Goal: Task Accomplishment & Management: Manage account settings

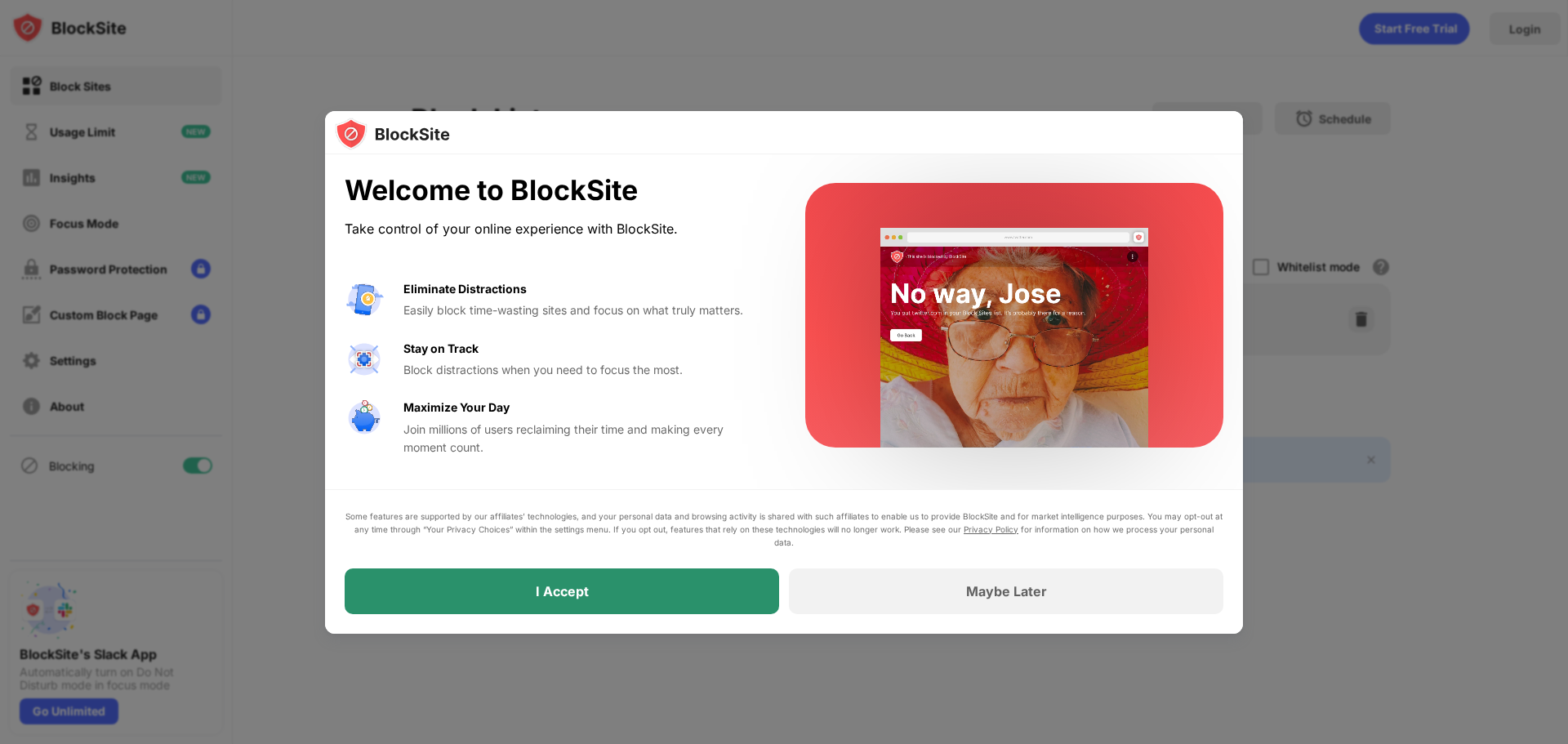
click at [624, 597] on div "I Accept" at bounding box center [561, 591] width 434 height 45
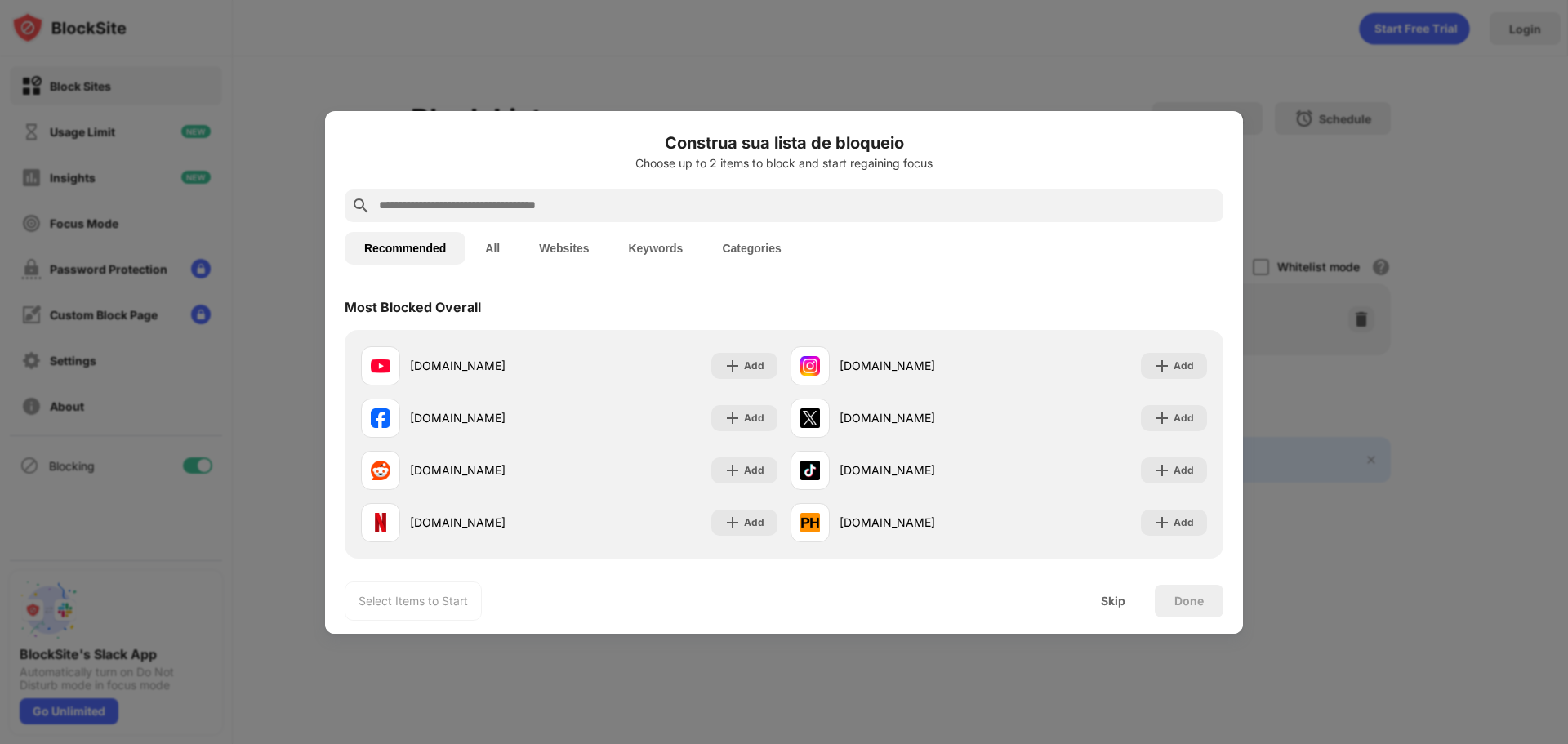
click at [499, 252] on button "All" at bounding box center [492, 249] width 54 height 33
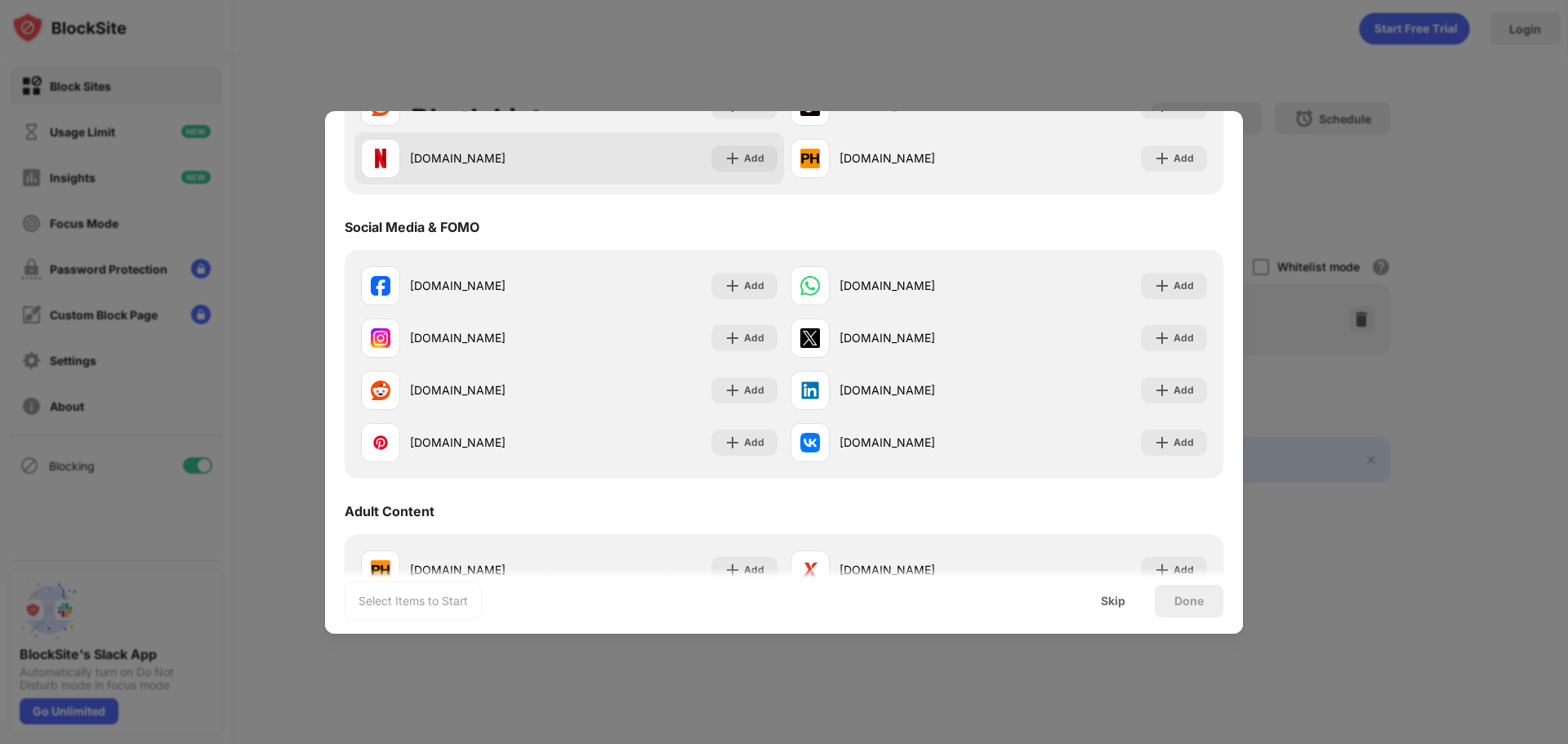
scroll to position [555, 0]
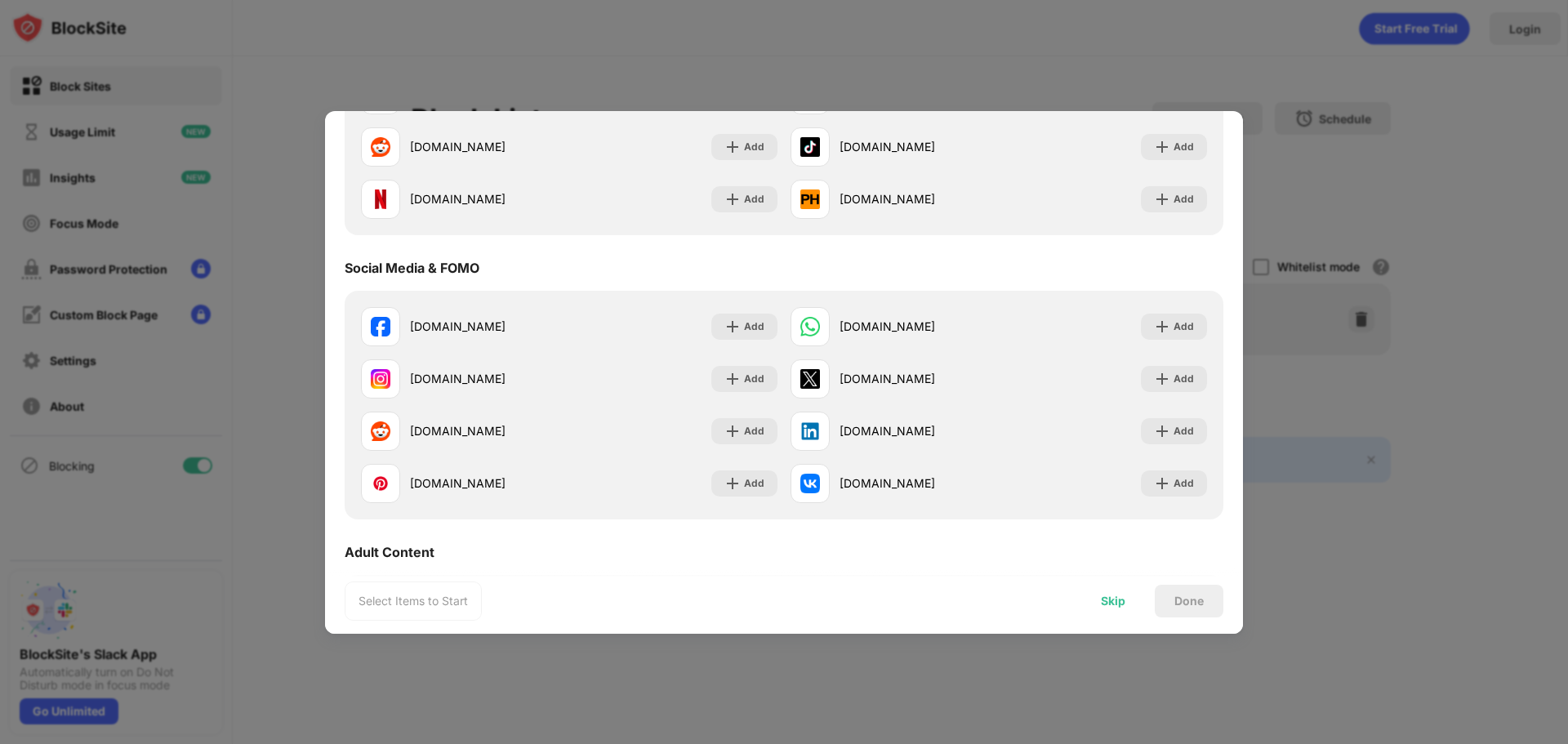
click at [1124, 609] on div "Skip" at bounding box center [1113, 601] width 63 height 33
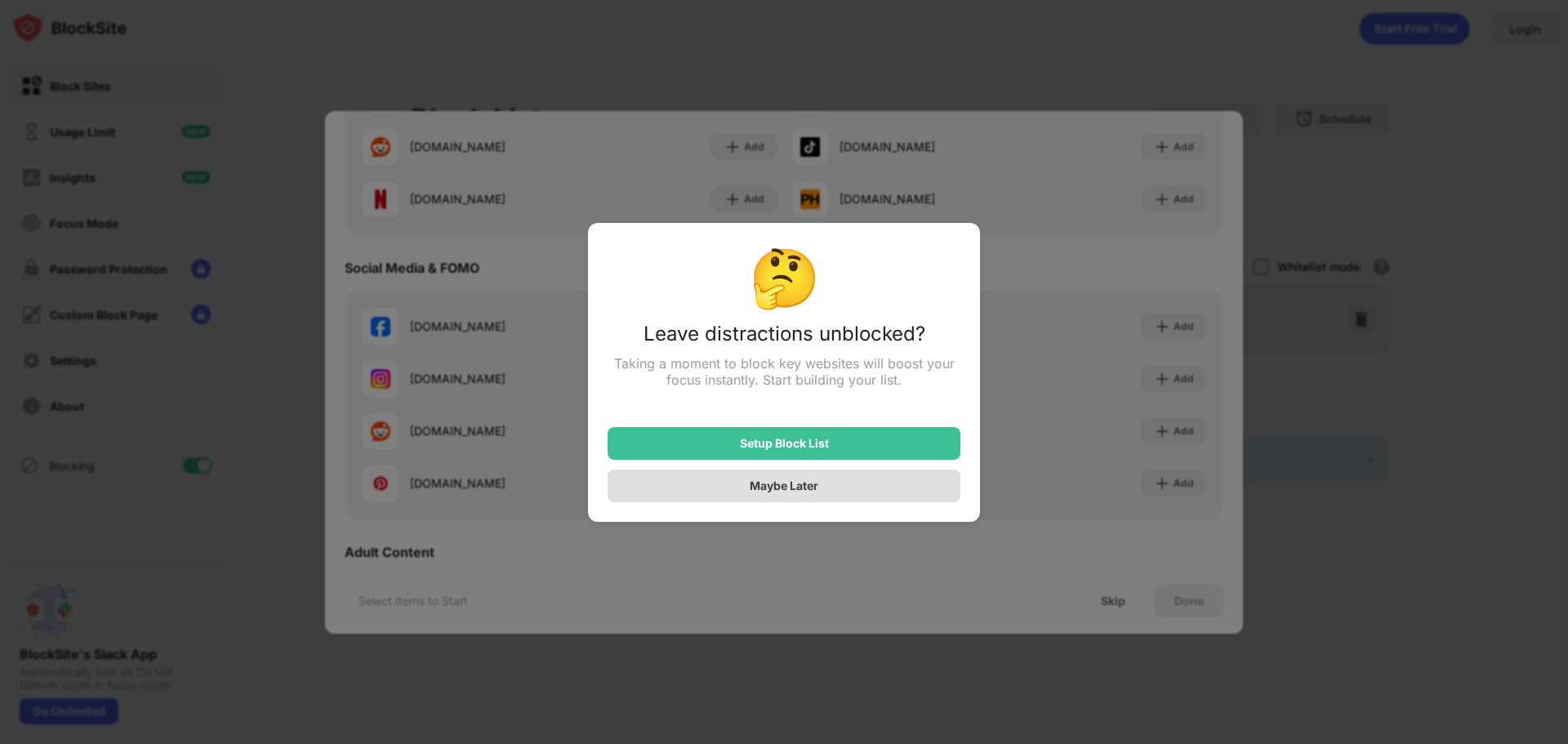
click at [788, 490] on div "Maybe Later" at bounding box center [784, 485] width 69 height 14
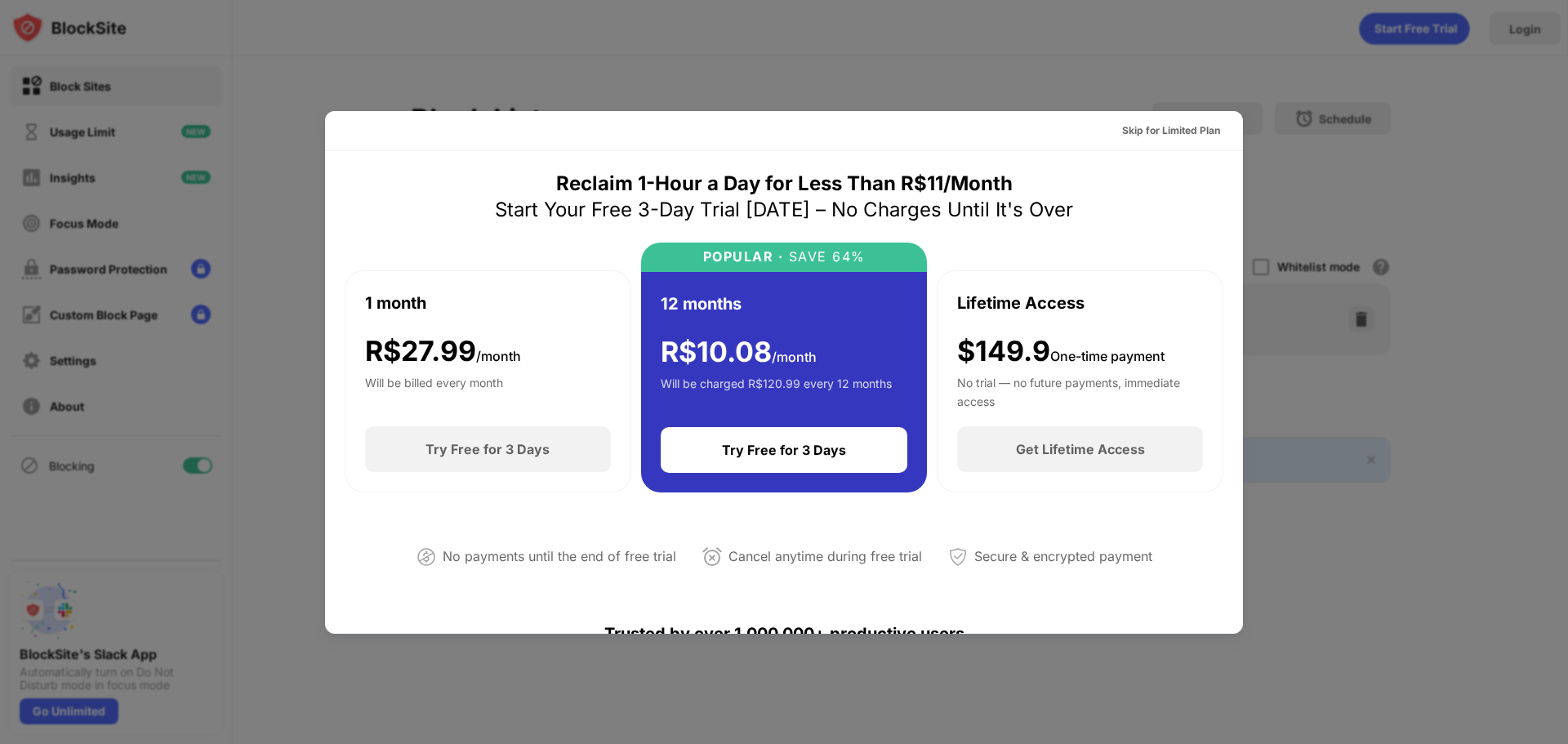
click at [1497, 262] on div at bounding box center [784, 372] width 1568 height 744
click at [1475, 156] on div at bounding box center [784, 372] width 1568 height 744
click at [1122, 128] on div "Skip for Limited Plan" at bounding box center [1170, 130] width 98 height 16
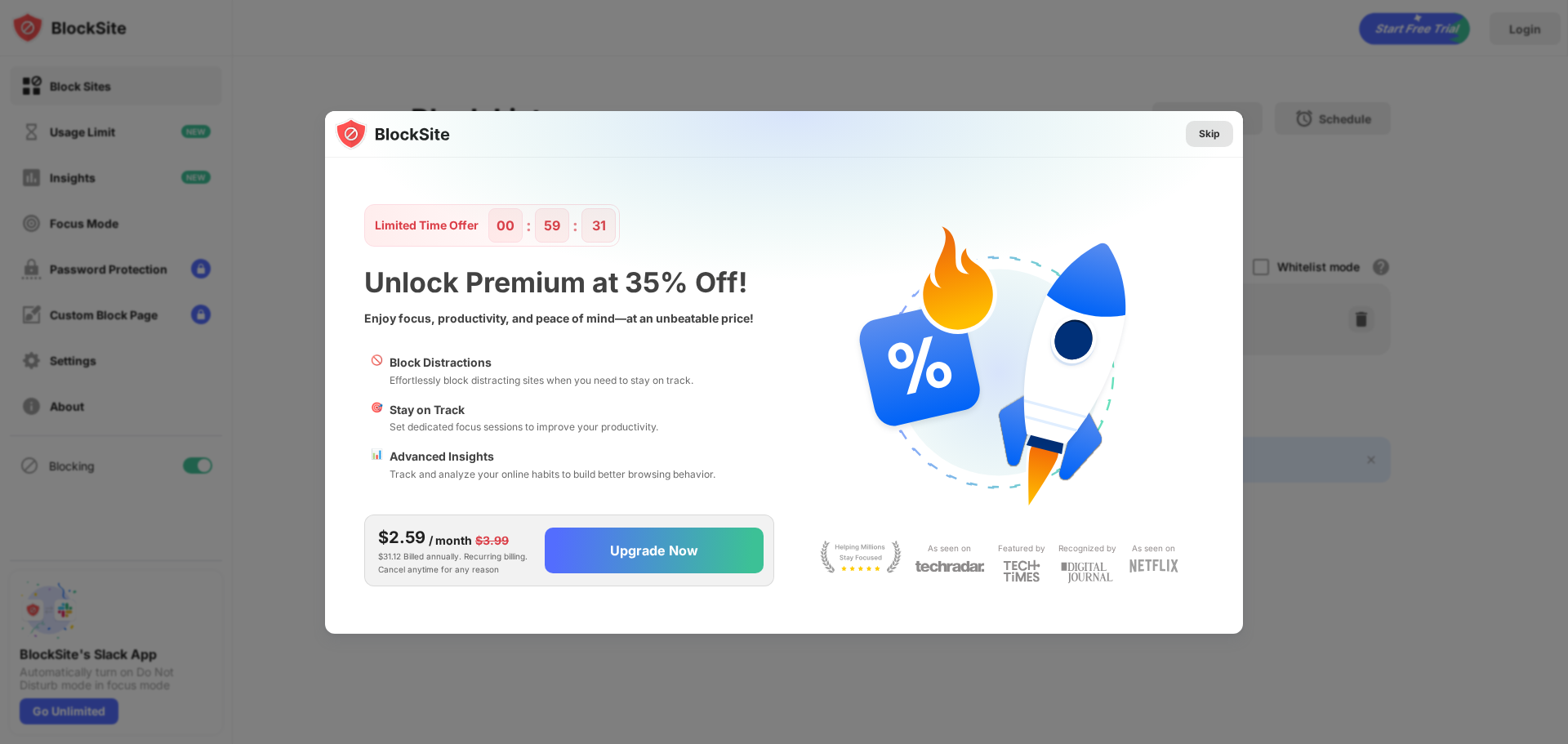
click at [1199, 130] on div "Skip" at bounding box center [1209, 134] width 21 height 16
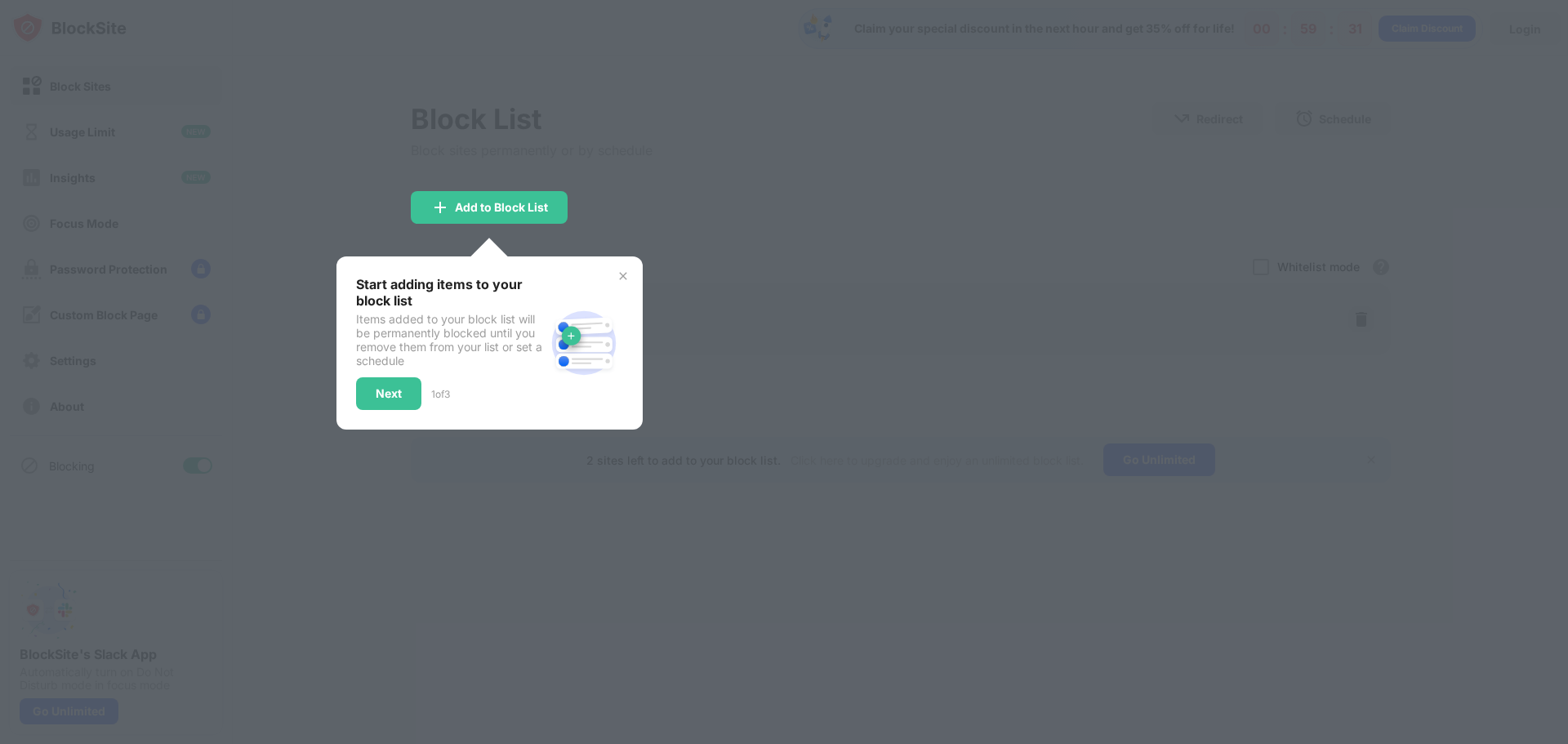
click at [829, 173] on div at bounding box center [784, 372] width 1568 height 744
click at [402, 402] on div "Next" at bounding box center [389, 393] width 65 height 33
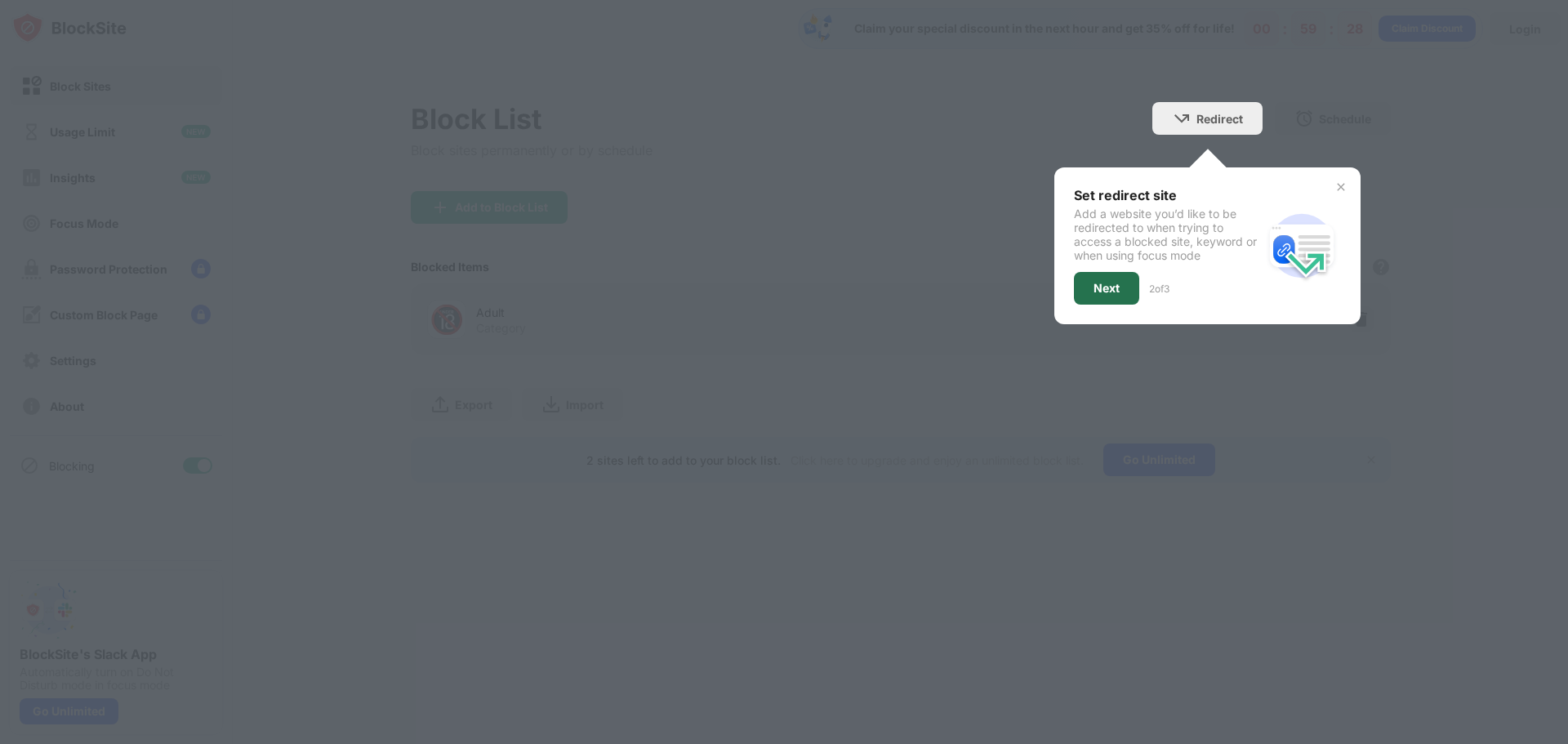
click at [1122, 282] on div "Next" at bounding box center [1106, 288] width 65 height 33
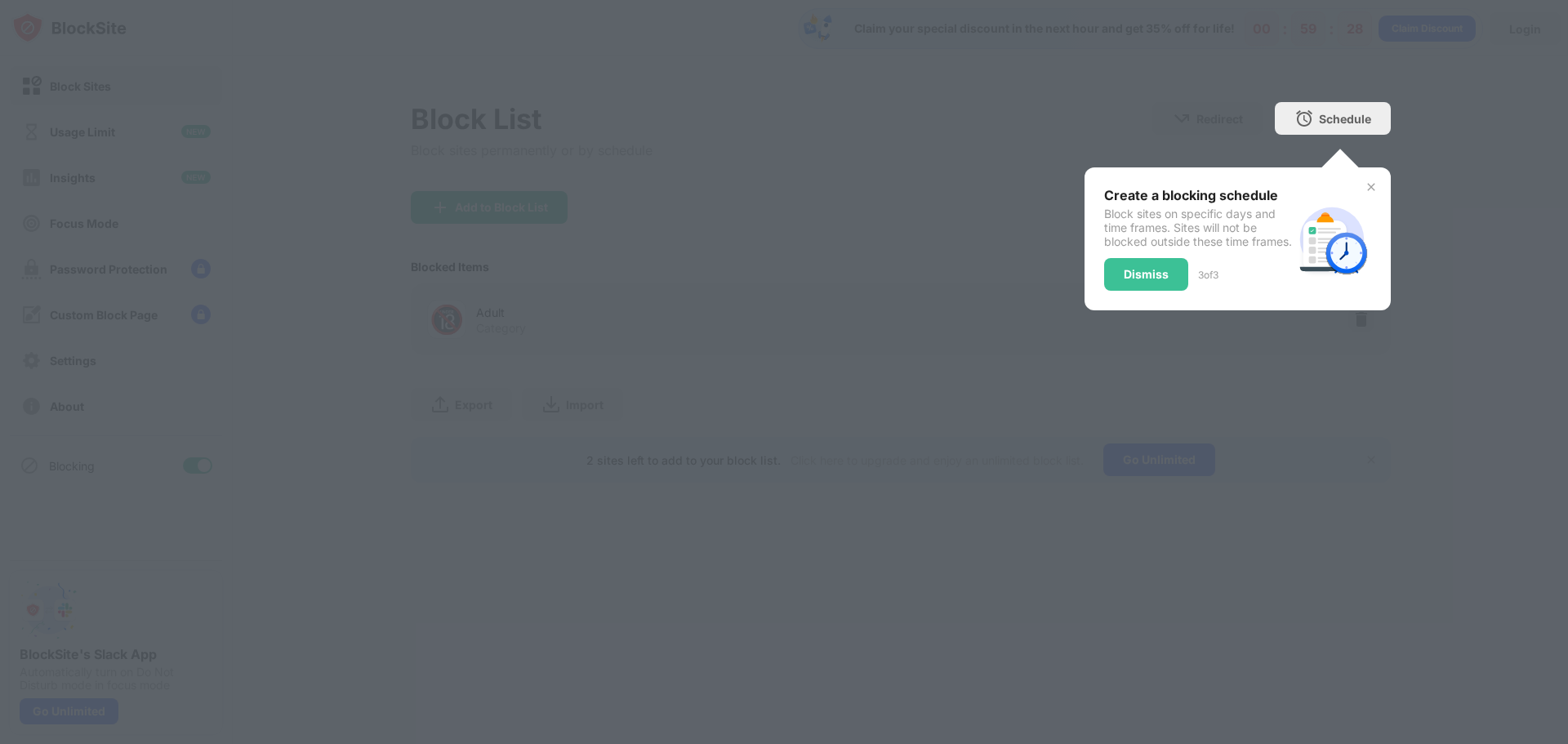
click at [1128, 278] on div "Dismiss" at bounding box center [1146, 274] width 84 height 33
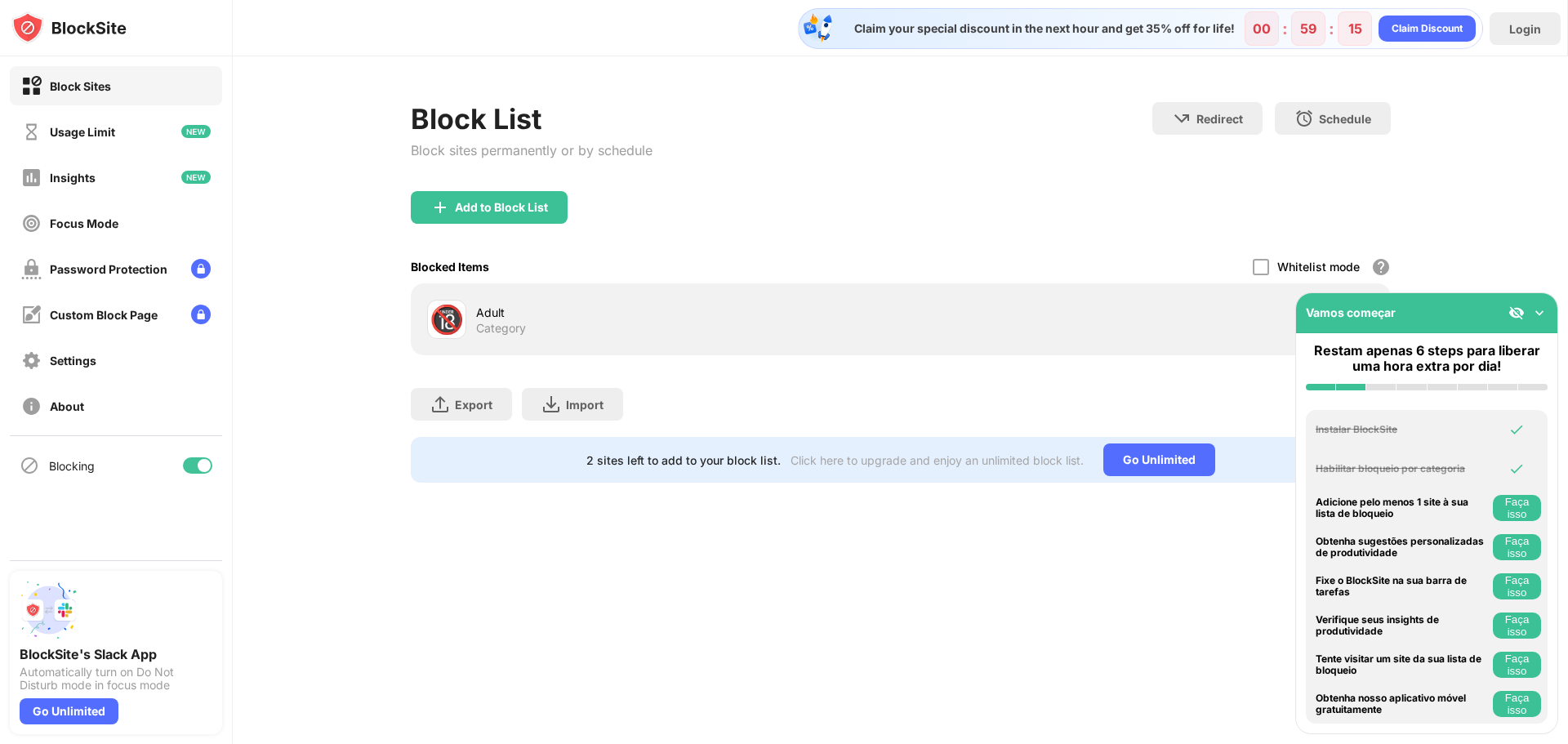
click at [1535, 315] on img at bounding box center [1539, 312] width 16 height 16
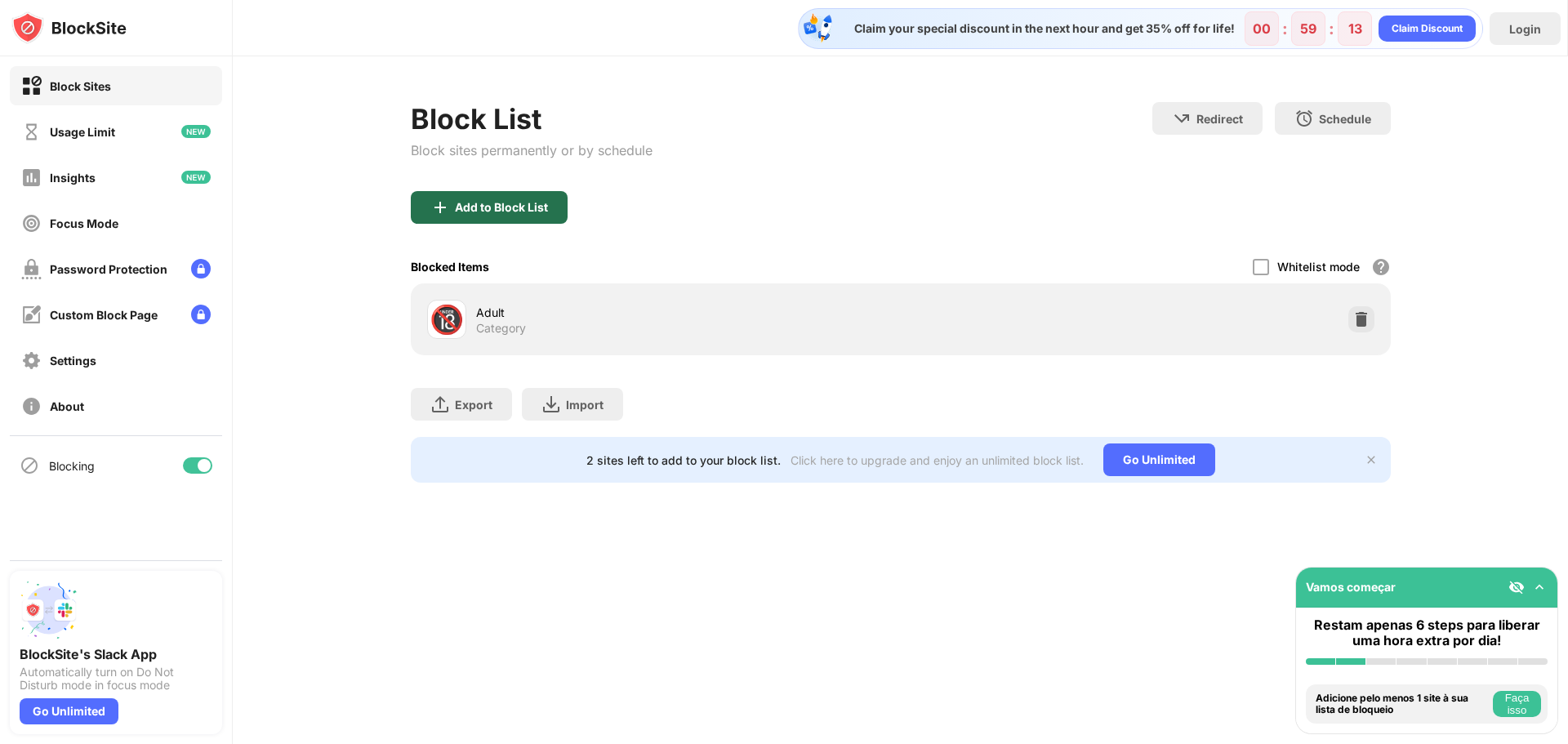
click at [491, 218] on div "Add to Block List" at bounding box center [488, 207] width 157 height 33
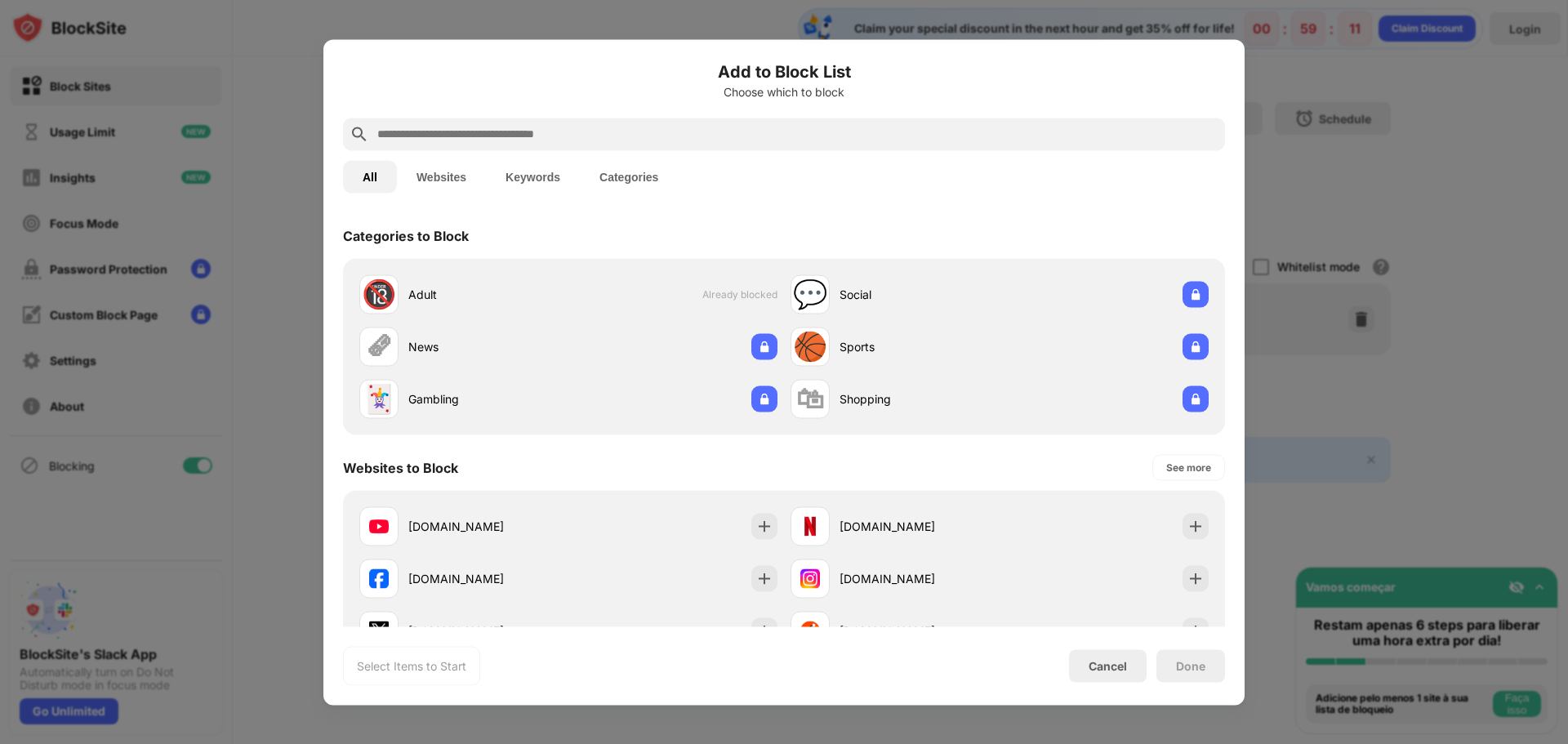
click at [468, 141] on input "text" at bounding box center [797, 134] width 843 height 20
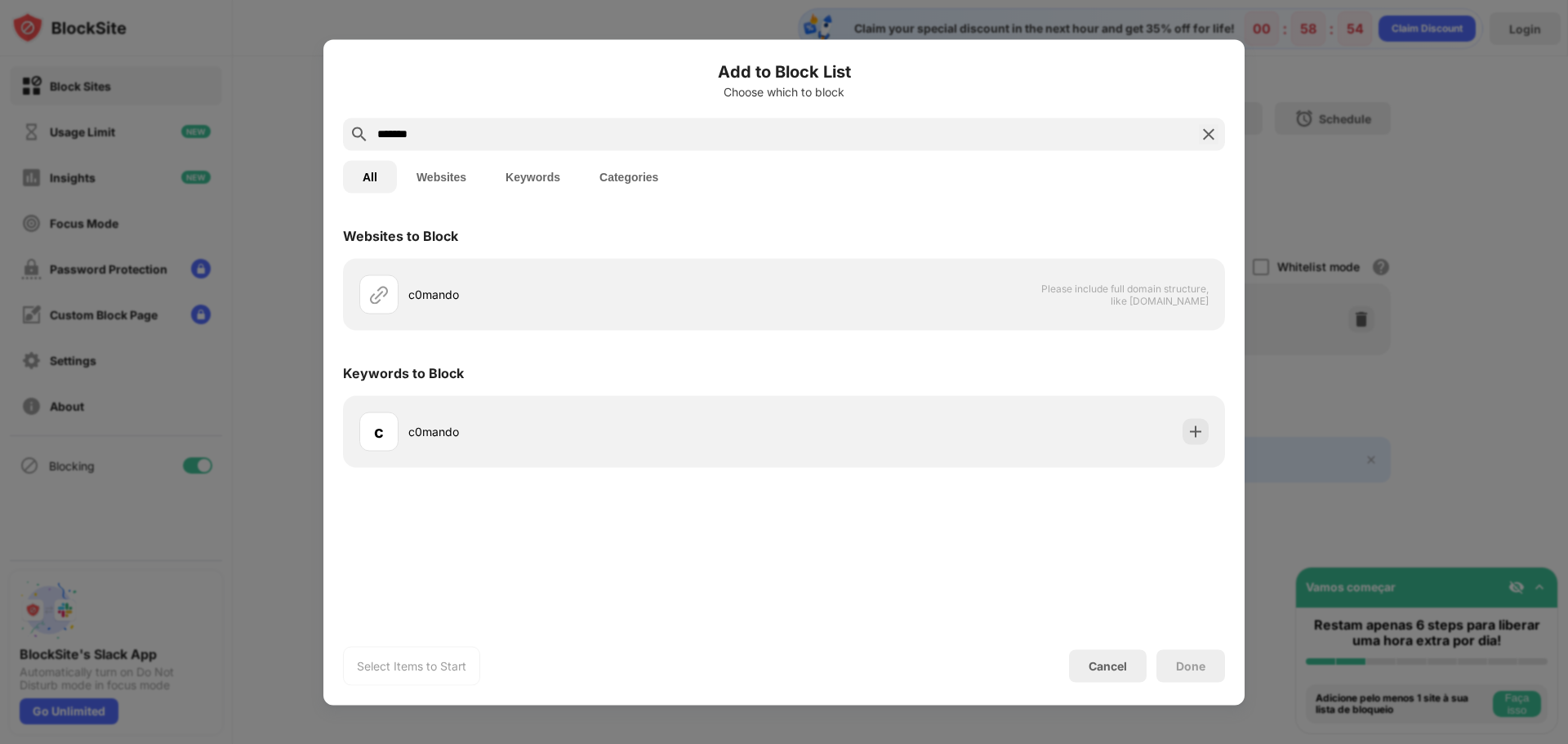
click at [387, 135] on input "*******" at bounding box center [783, 134] width 817 height 20
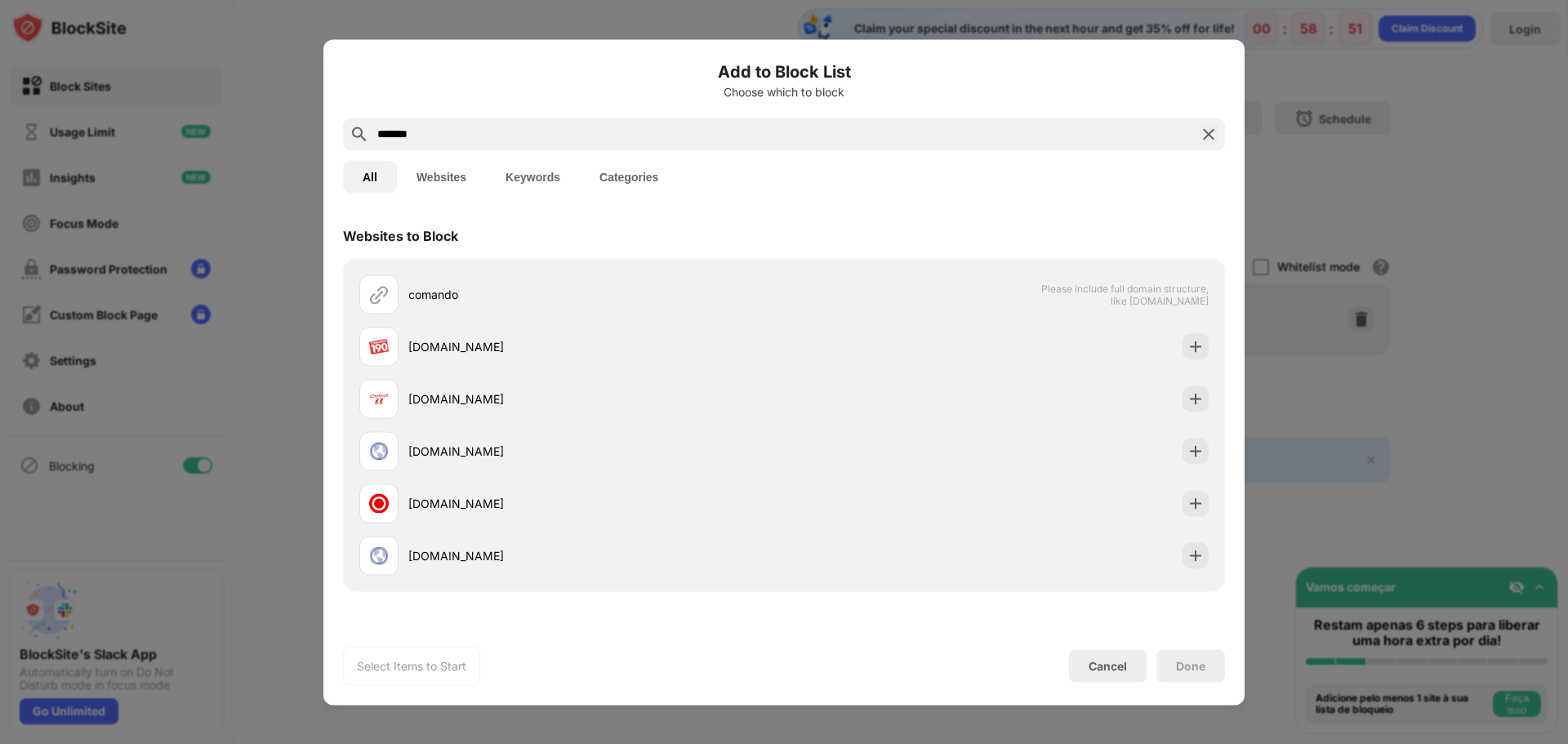
click at [457, 137] on input "*******" at bounding box center [783, 134] width 817 height 20
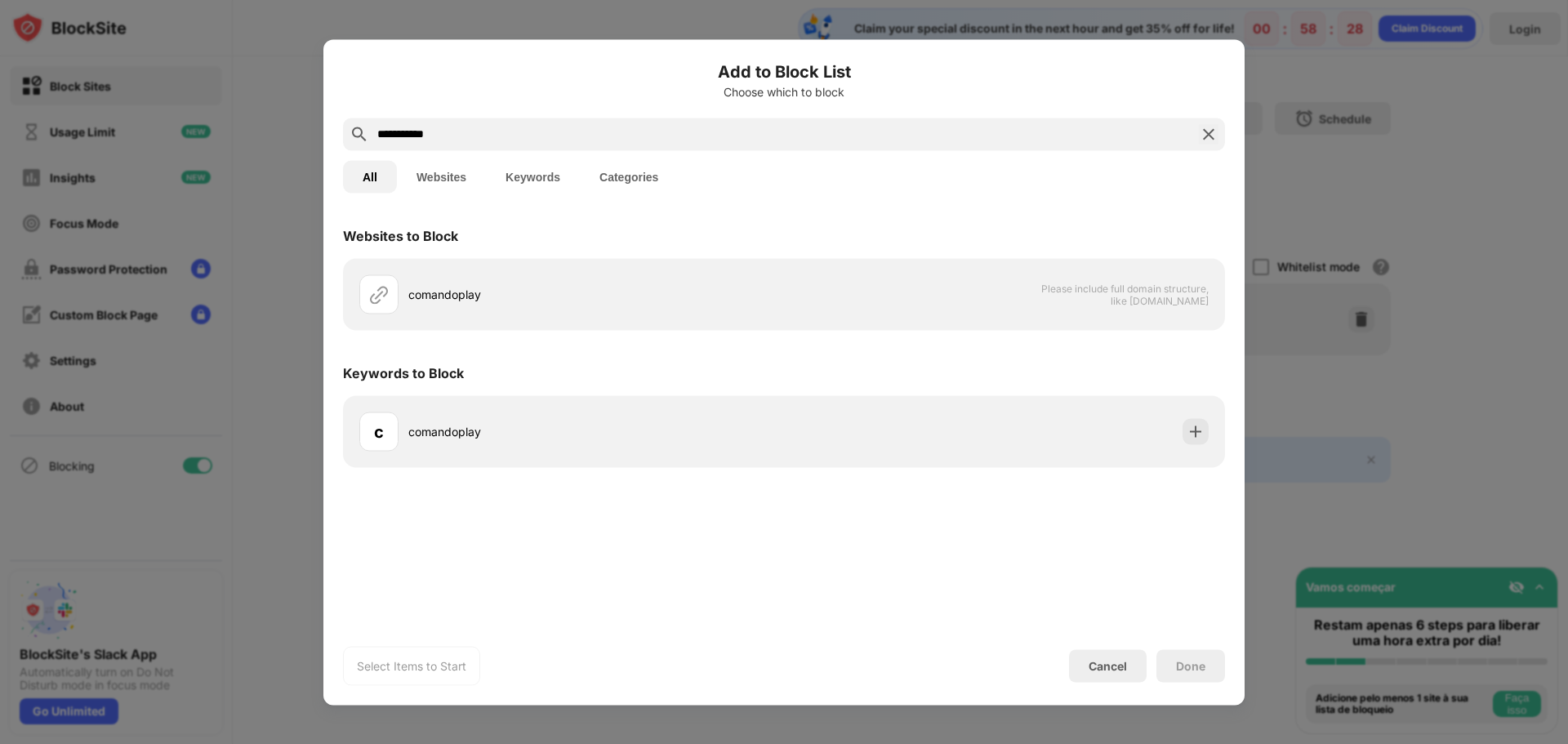
drag, startPoint x: 464, startPoint y: 136, endPoint x: 113, endPoint y: 76, distance: 356.1
click at [17, 743] on div "**********" at bounding box center [784, 744] width 1568 height 0
paste input "**********"
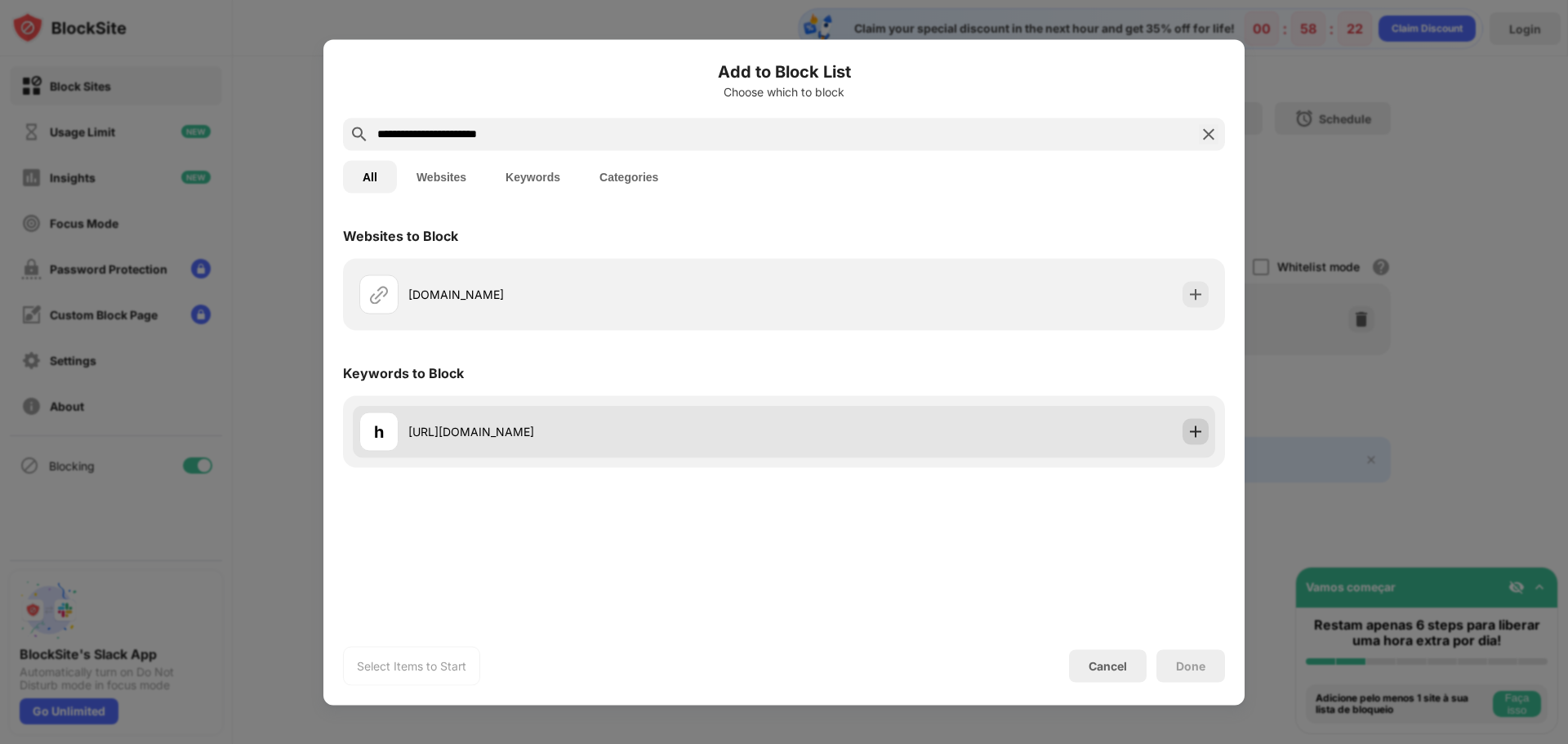
type input "**********"
click at [1193, 431] on img at bounding box center [1195, 431] width 16 height 16
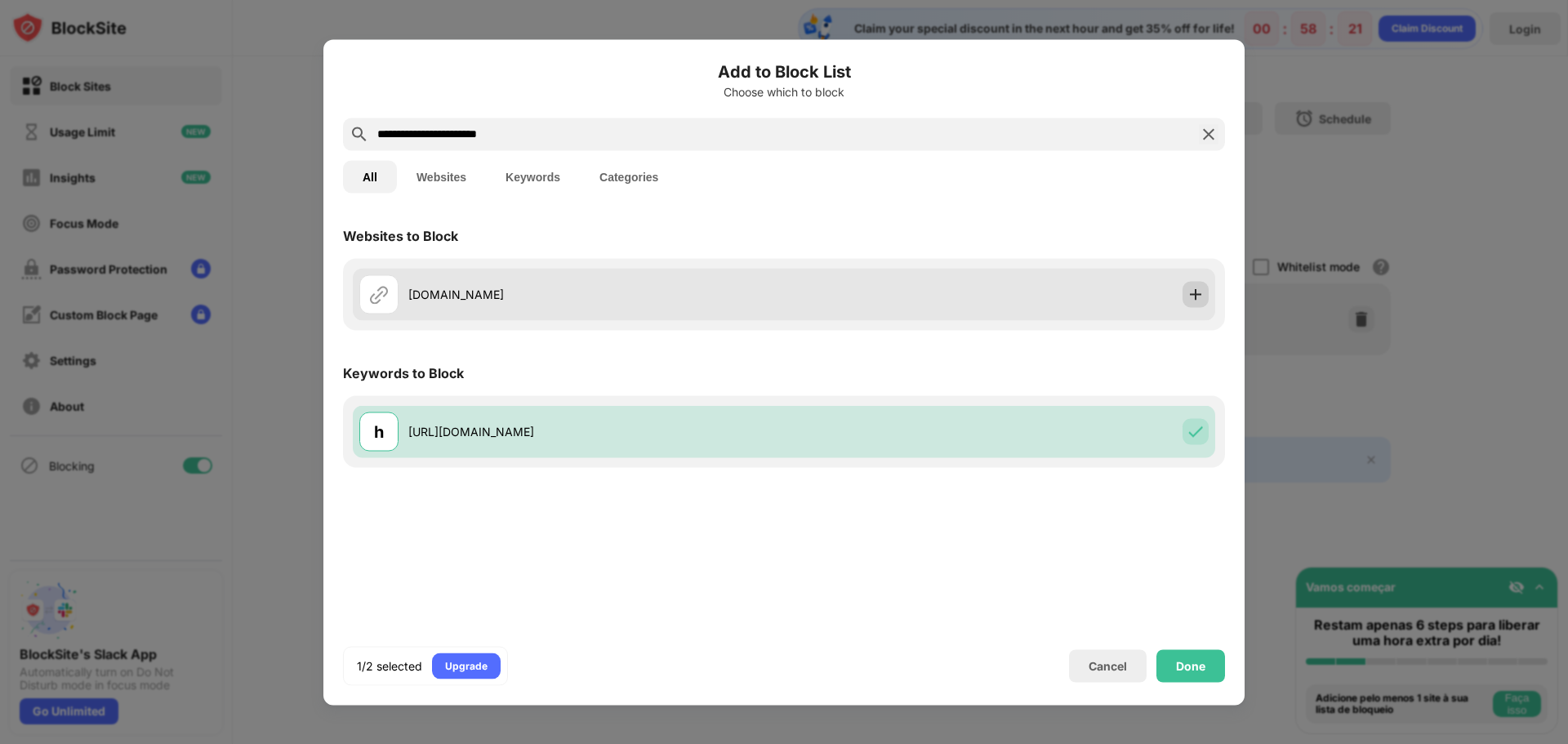
drag, startPoint x: 1189, startPoint y: 297, endPoint x: 1198, endPoint y: 301, distance: 9.8
click at [1191, 297] on img at bounding box center [1195, 294] width 16 height 16
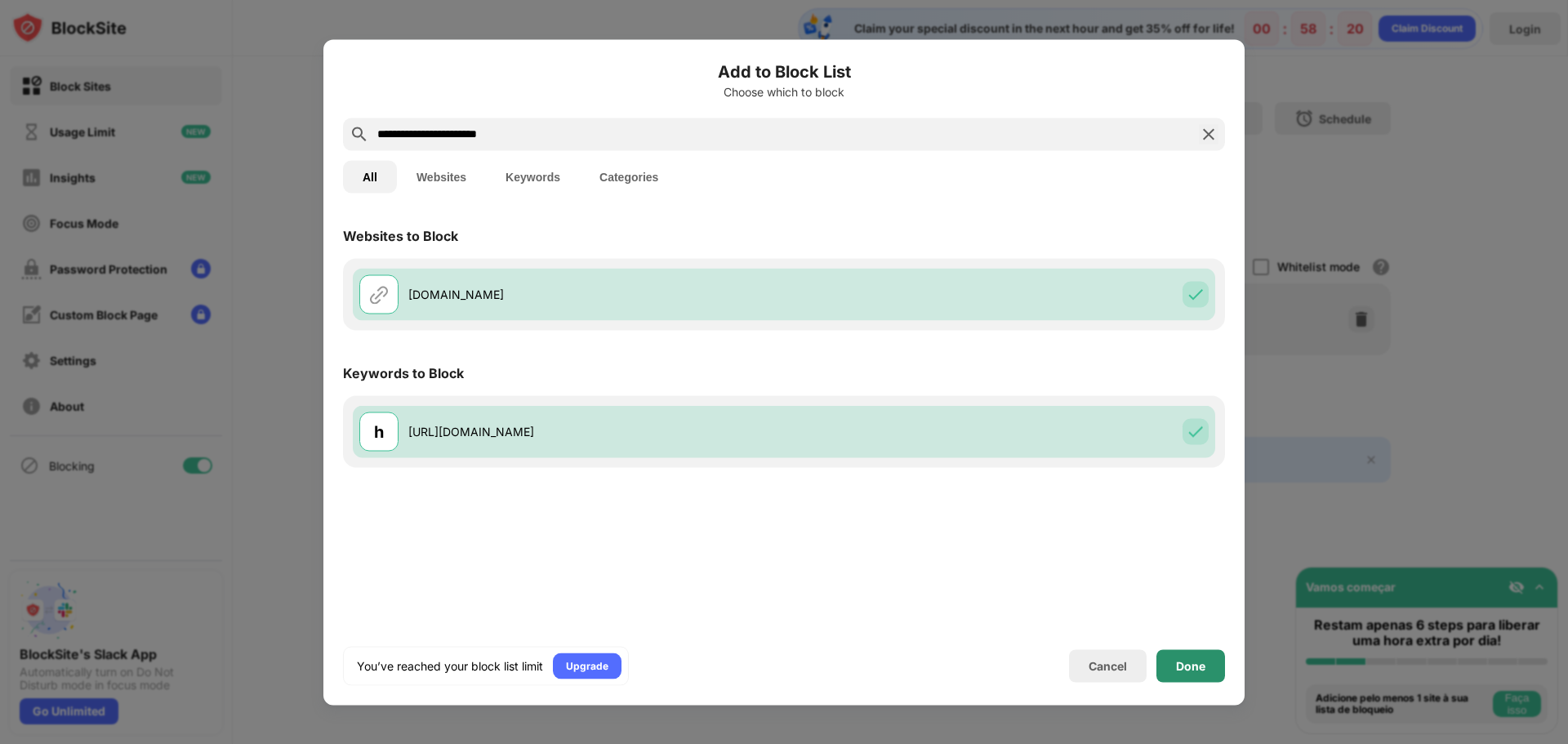
click at [1204, 665] on div "Done" at bounding box center [1190, 665] width 29 height 13
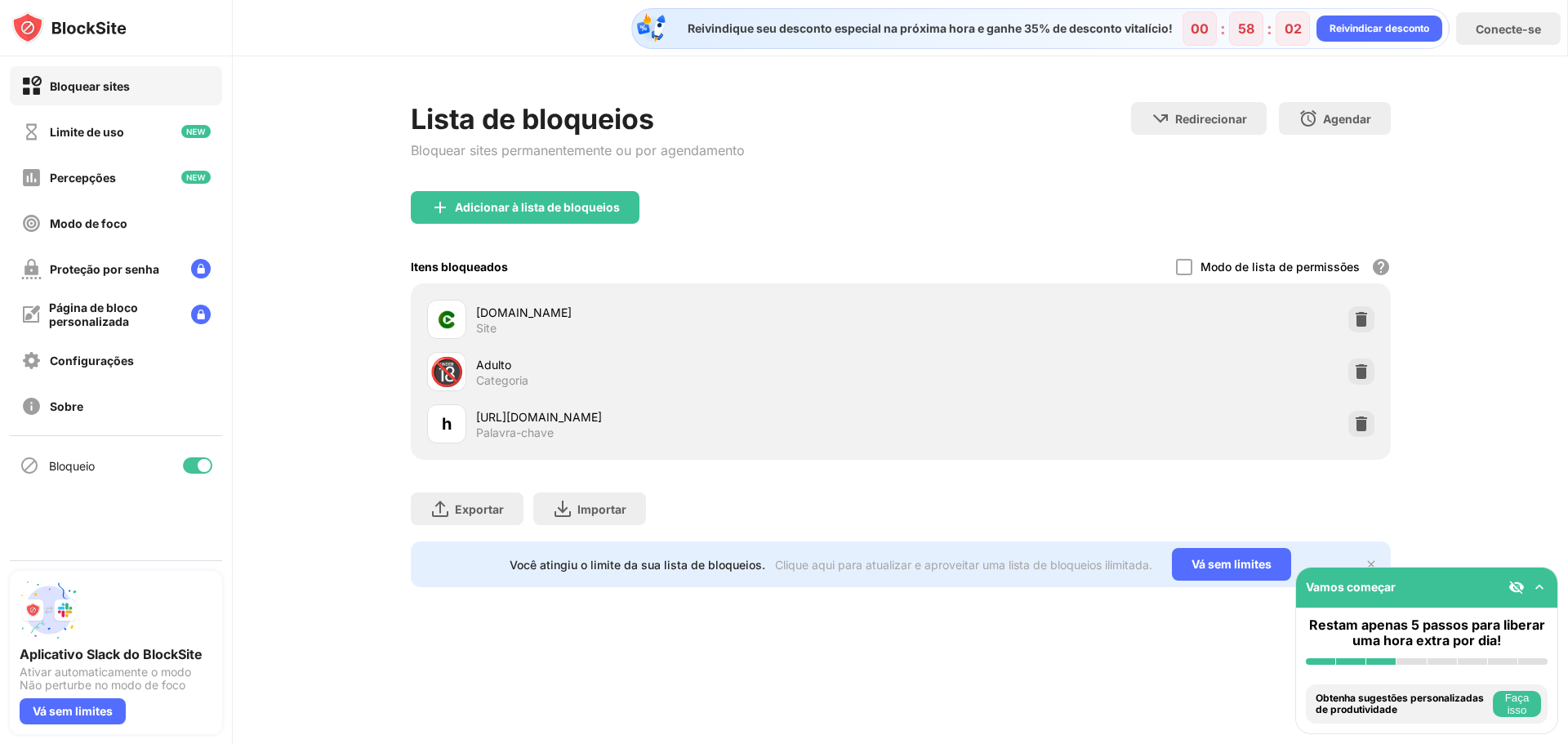
click at [977, 153] on div "Lista de bloqueios Bloquear sites permanentemente ou por agendamento Redirecion…" at bounding box center [901, 147] width 980 height 89
click at [1541, 588] on img at bounding box center [1539, 587] width 16 height 16
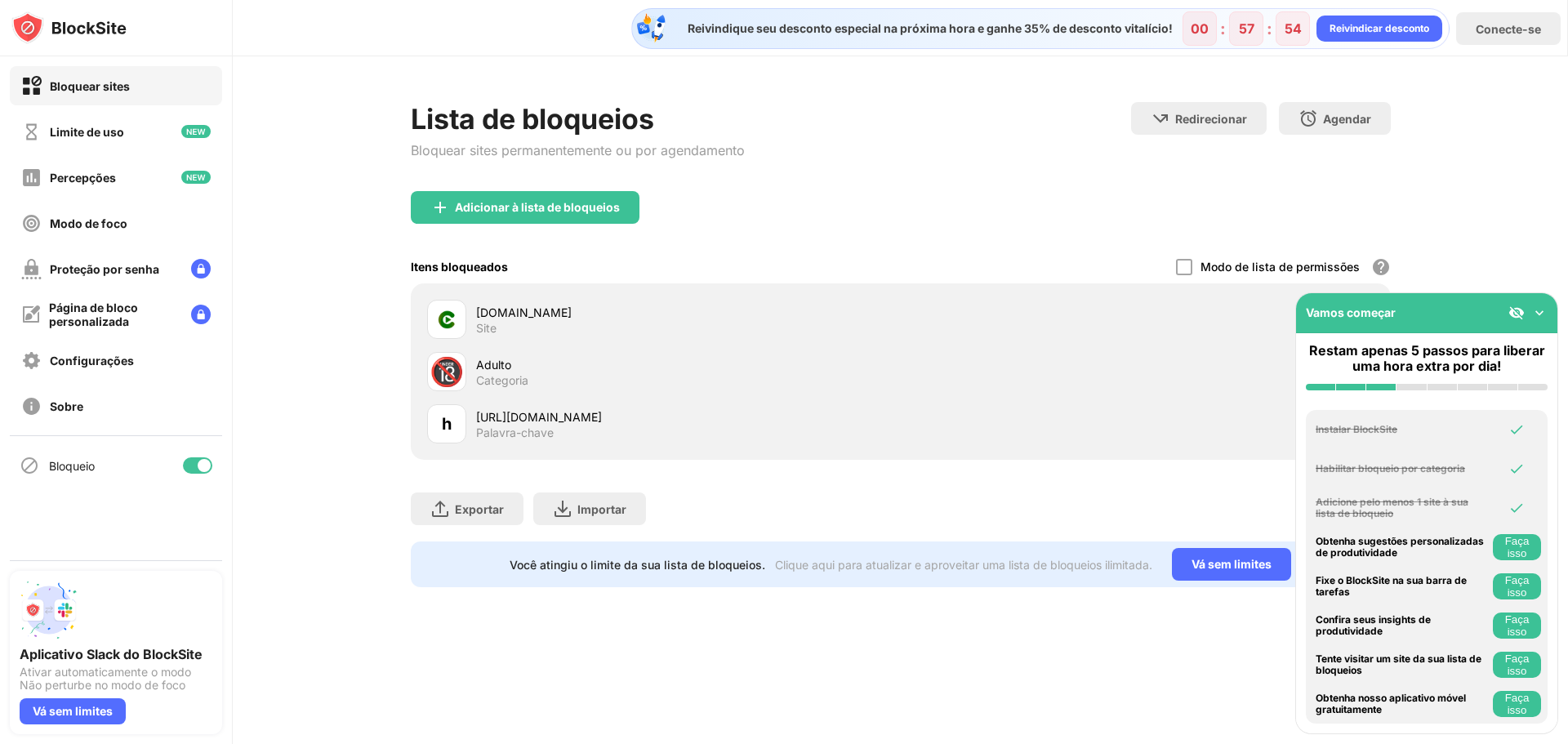
click at [1540, 309] on img at bounding box center [1539, 312] width 16 height 16
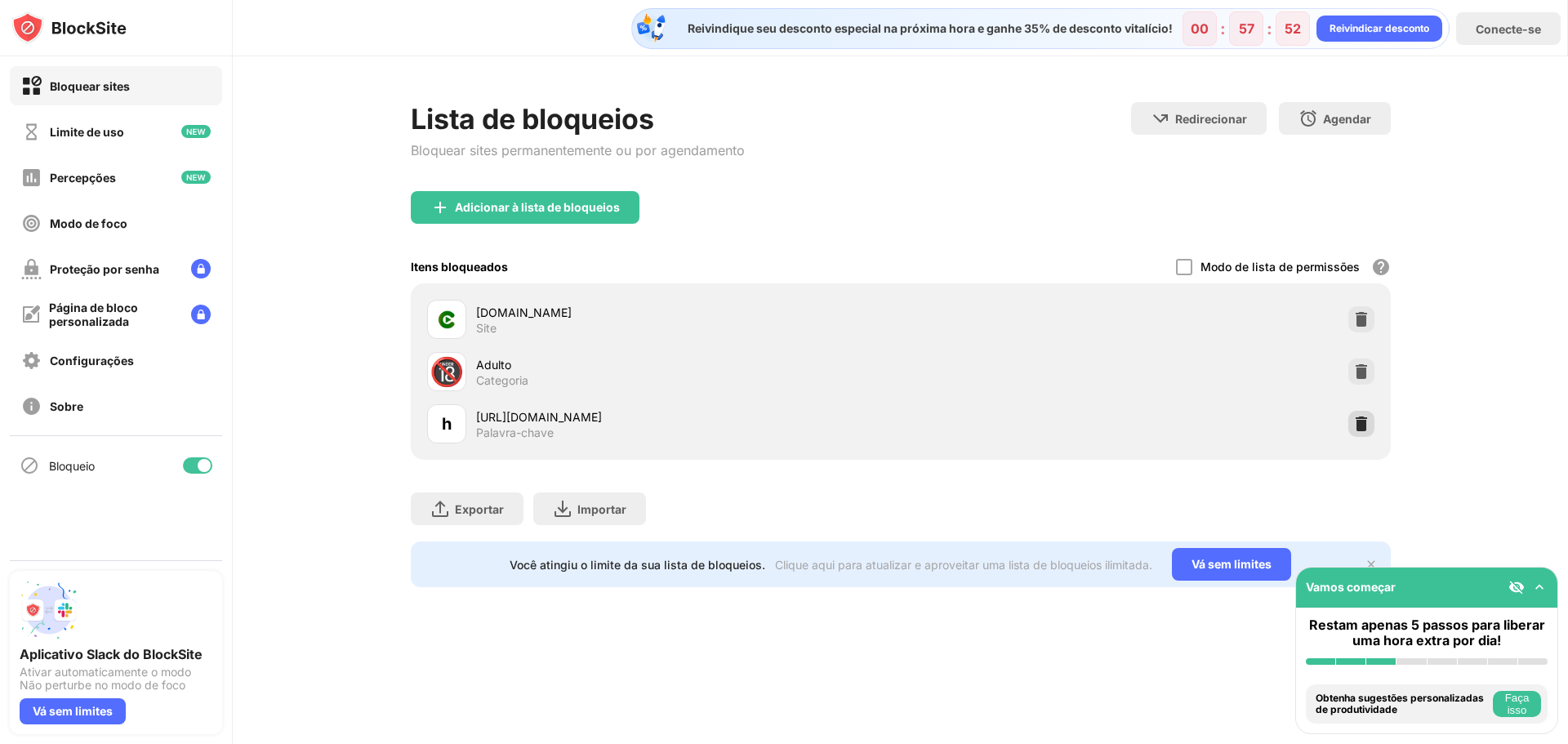
click at [1370, 426] on div at bounding box center [1361, 423] width 26 height 26
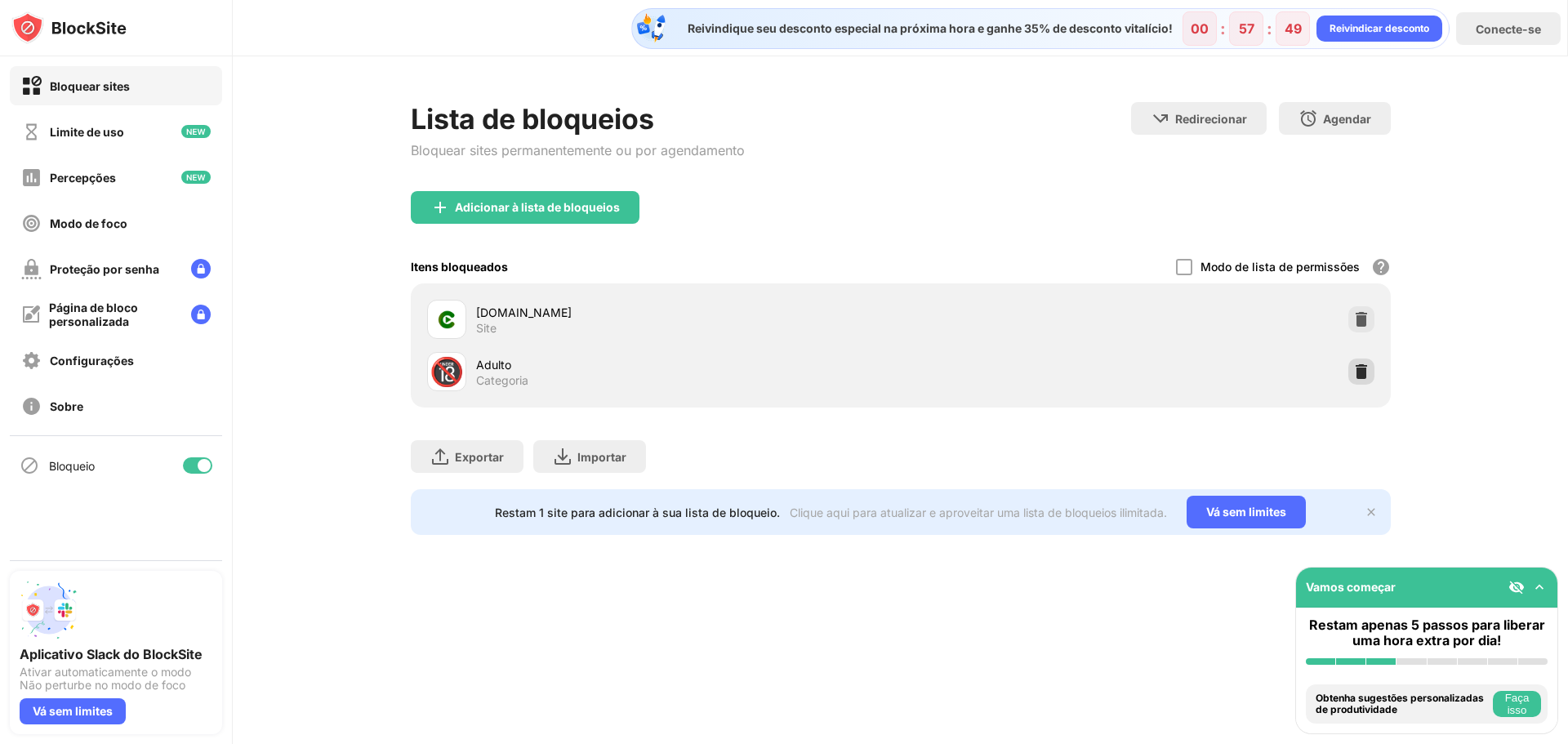
click at [1364, 375] on img at bounding box center [1361, 371] width 16 height 16
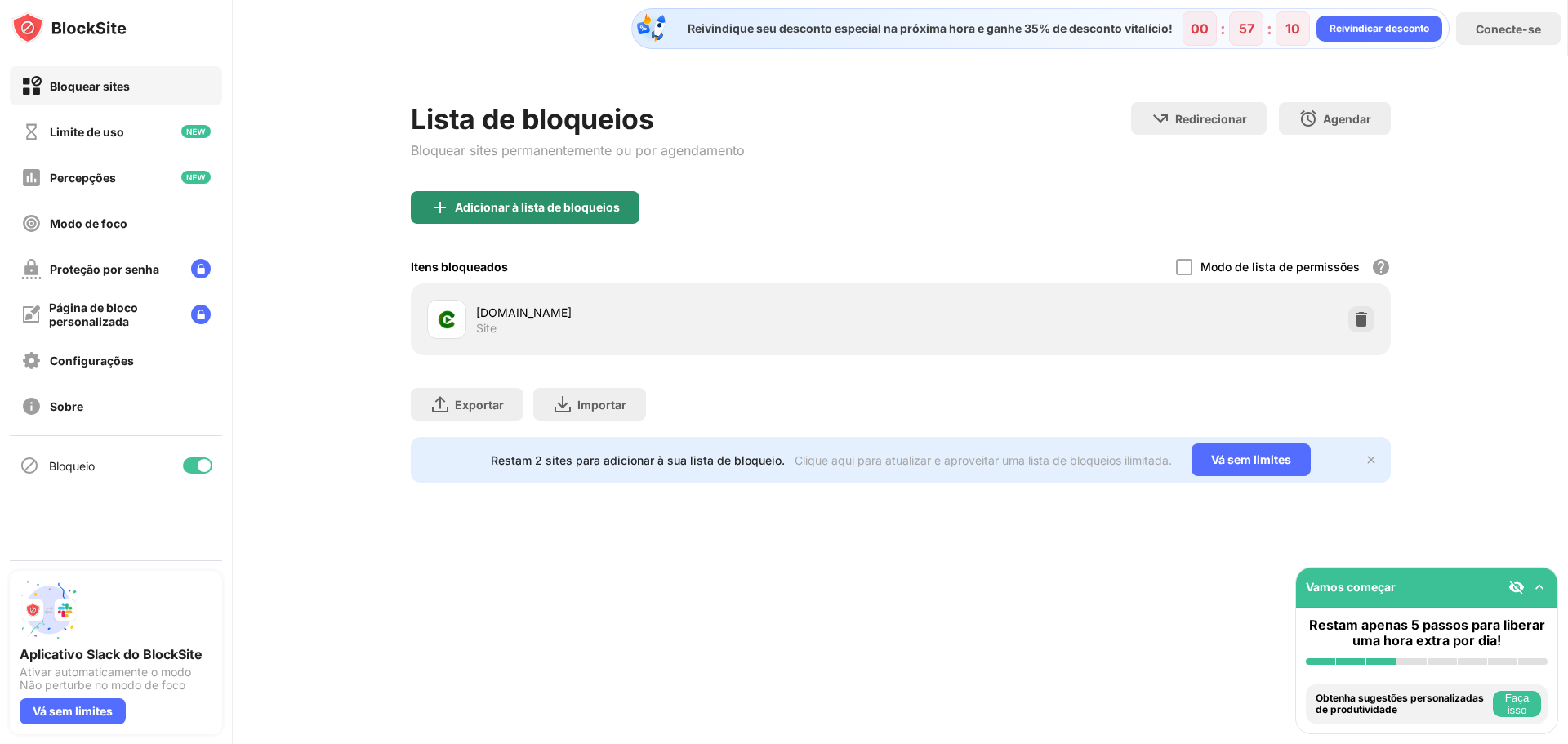
click at [535, 201] on font "Adicionar à lista de bloqueios" at bounding box center [537, 207] width 165 height 14
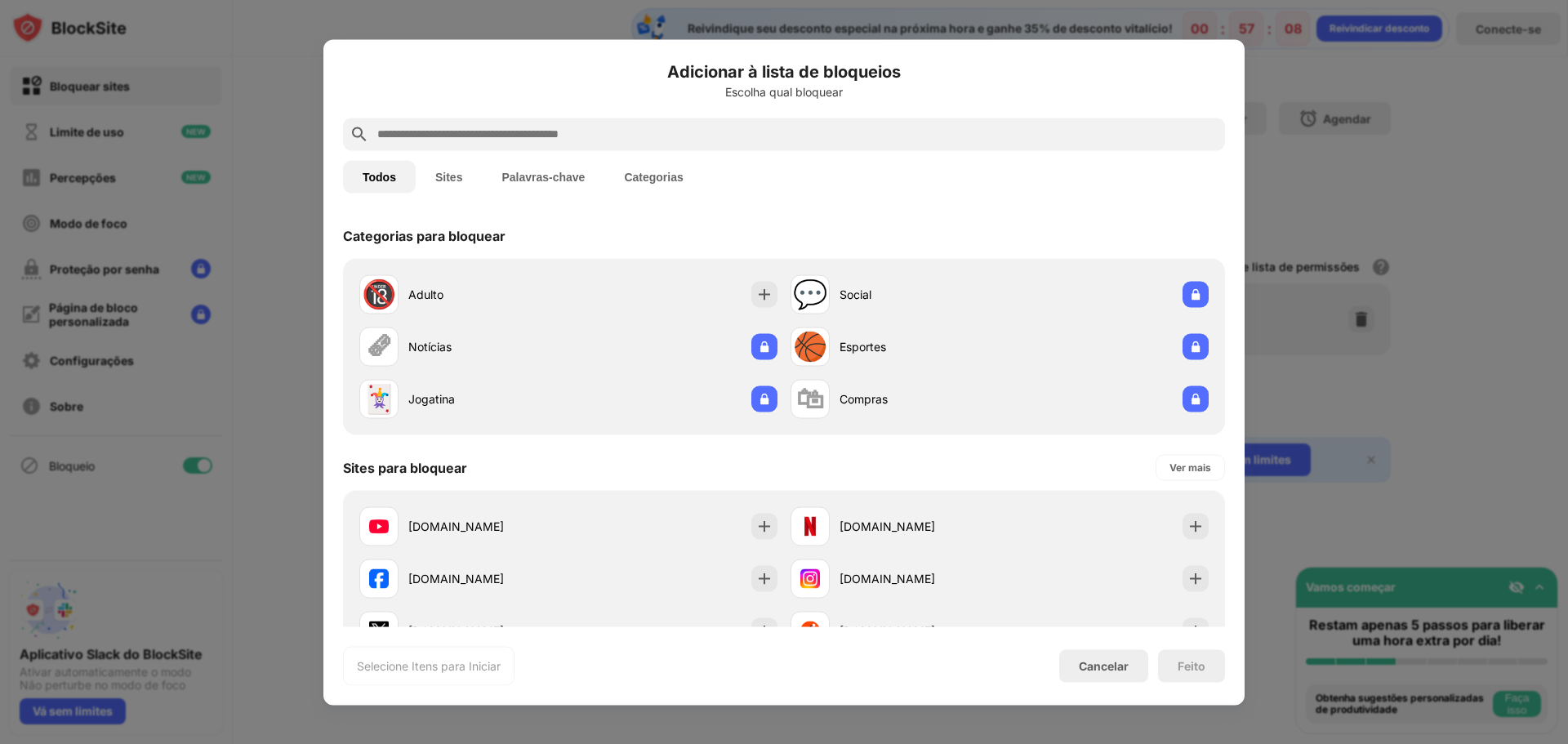
click at [525, 143] on input "text" at bounding box center [797, 134] width 843 height 20
paste input "**********"
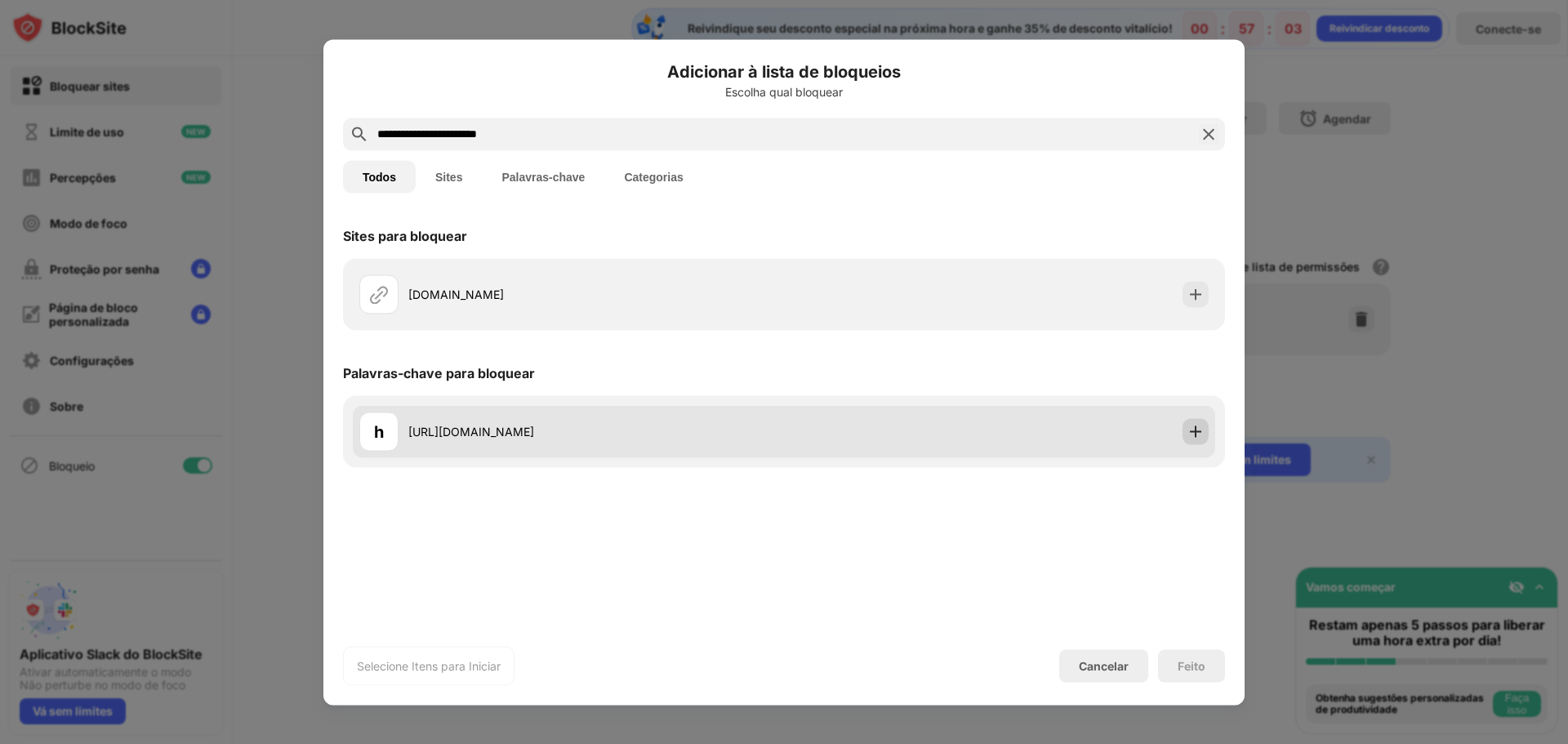
type input "**********"
click at [1200, 437] on img at bounding box center [1195, 431] width 16 height 16
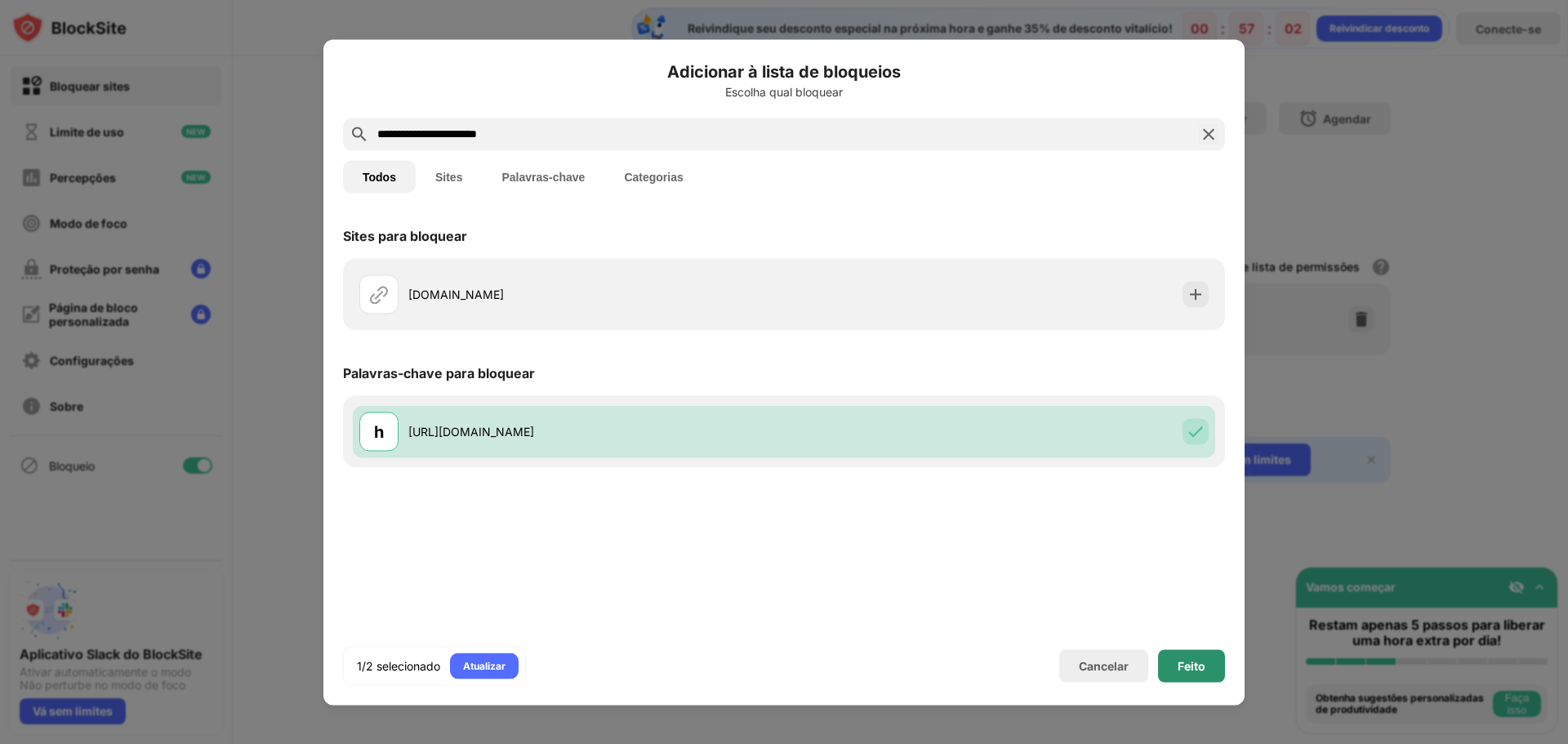
click at [1191, 673] on div "Feito" at bounding box center [1191, 666] width 67 height 33
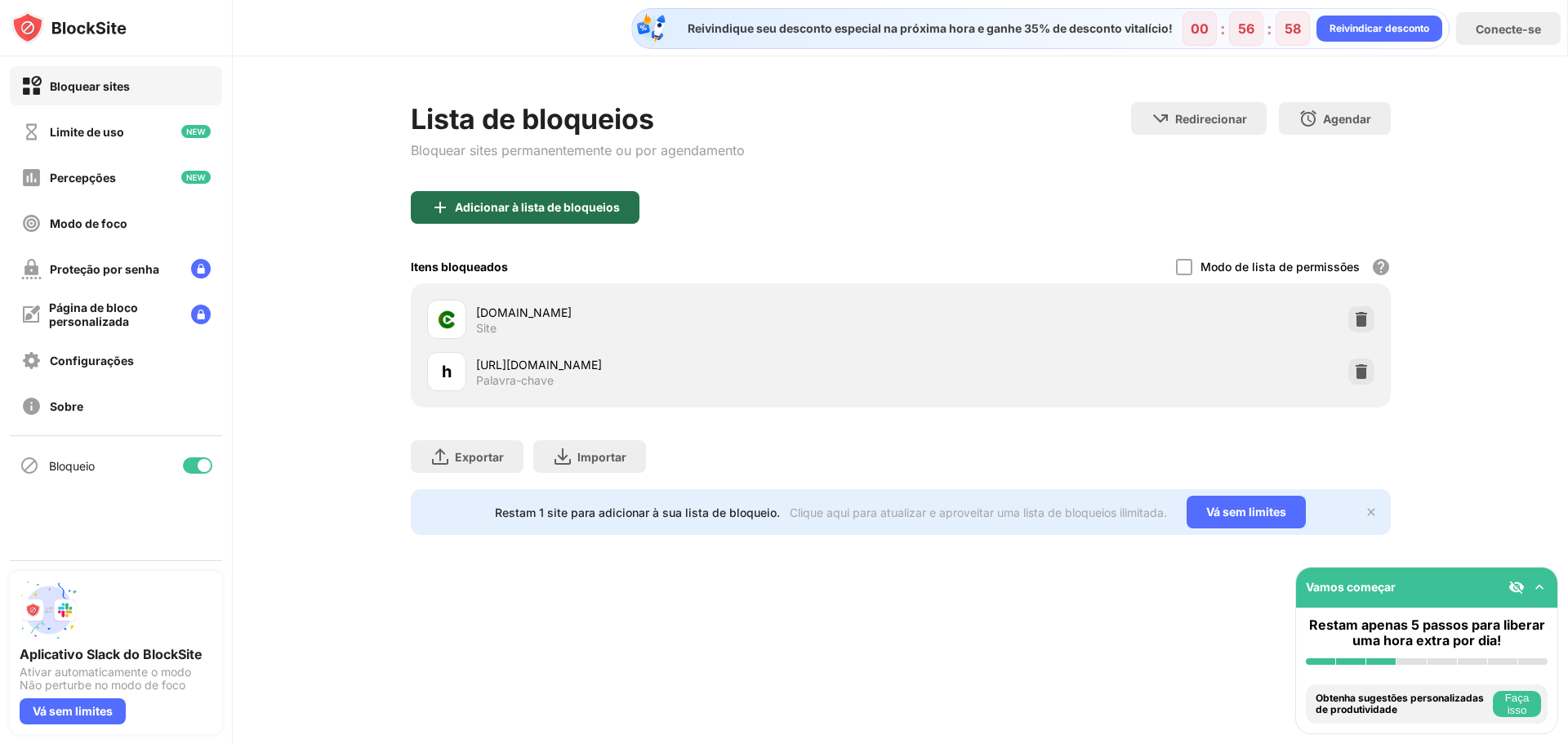
click at [536, 211] on font "Adicionar à lista de bloqueios" at bounding box center [537, 207] width 165 height 14
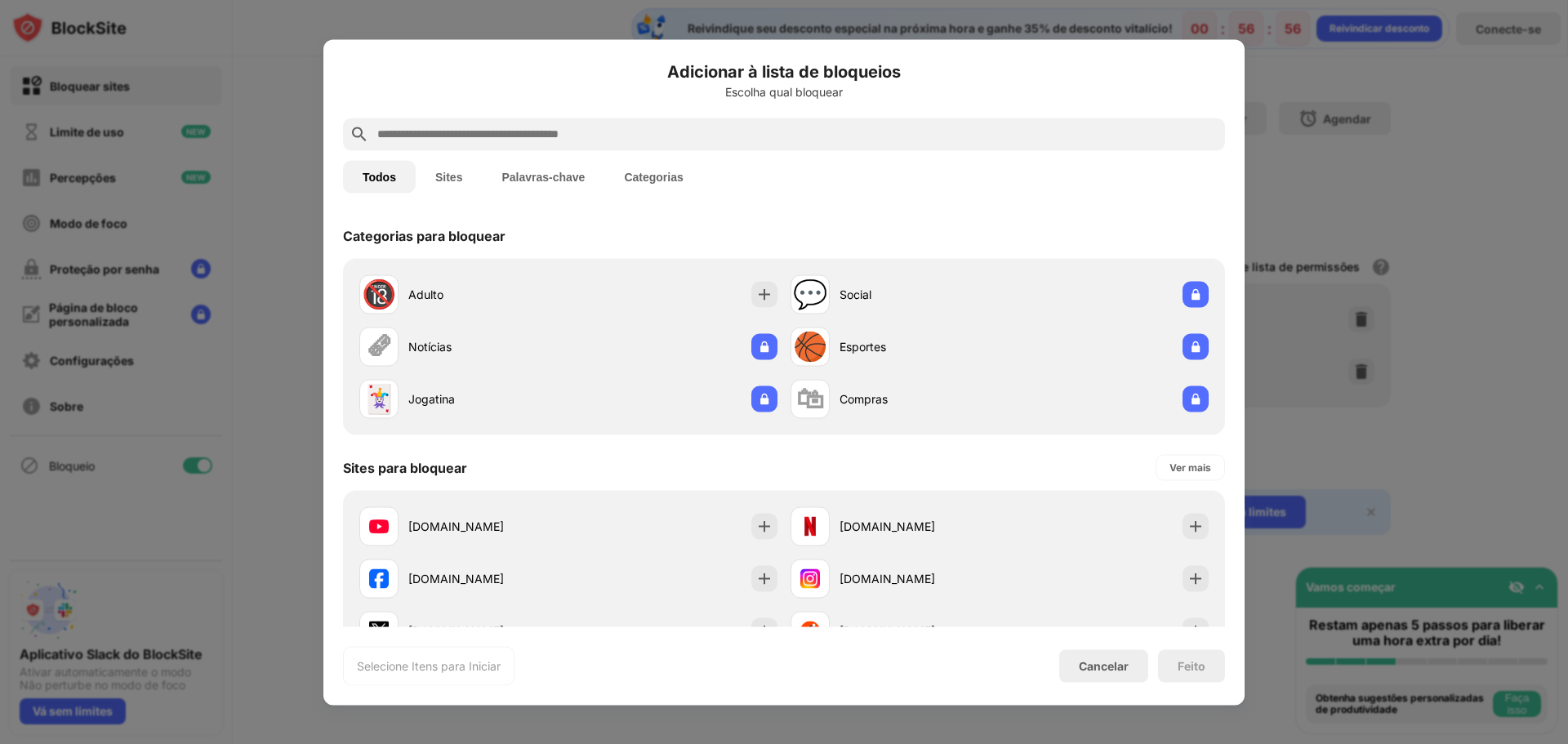
click at [561, 126] on input "text" at bounding box center [797, 134] width 843 height 20
paste input "**********"
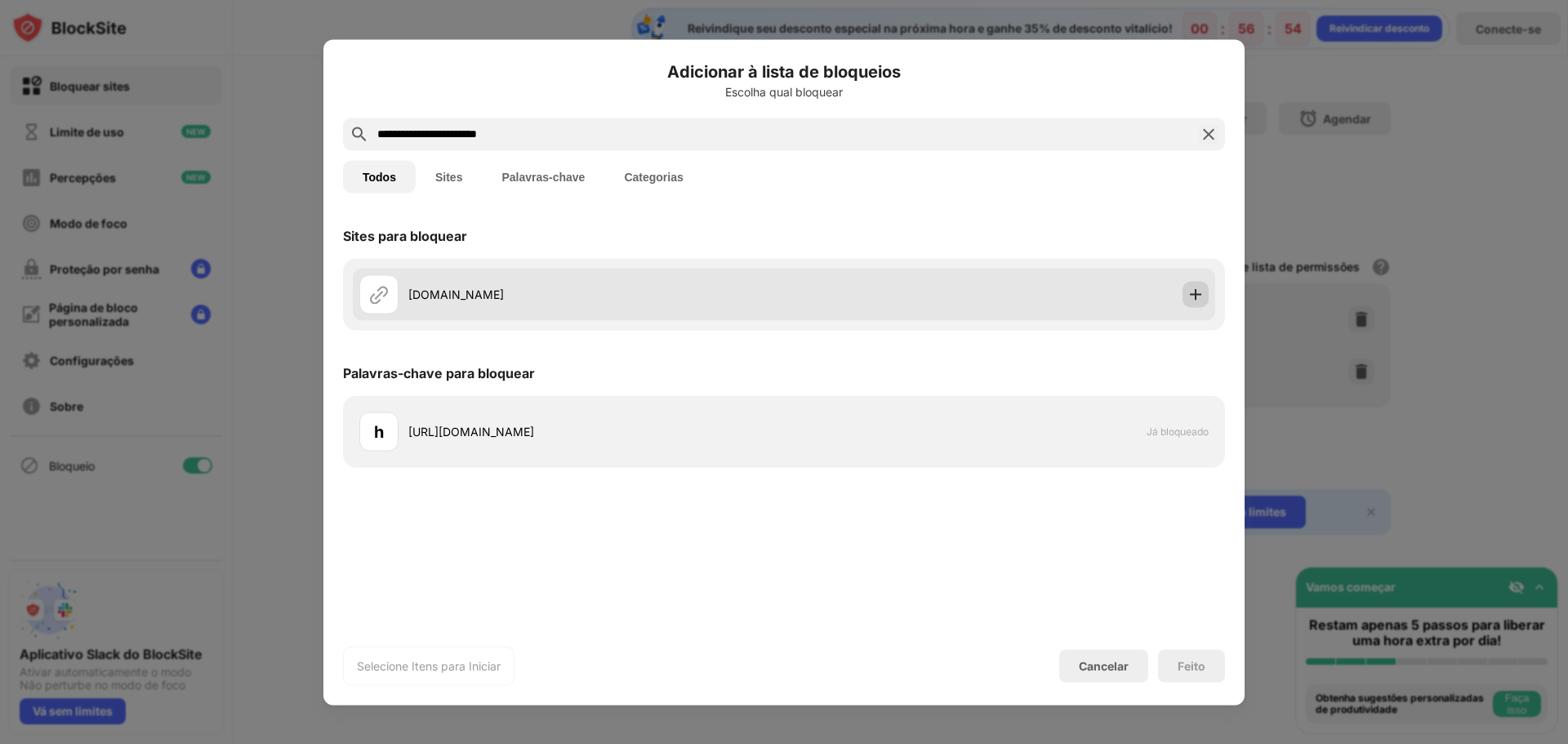
type input "**********"
click at [1191, 294] on img at bounding box center [1195, 294] width 16 height 16
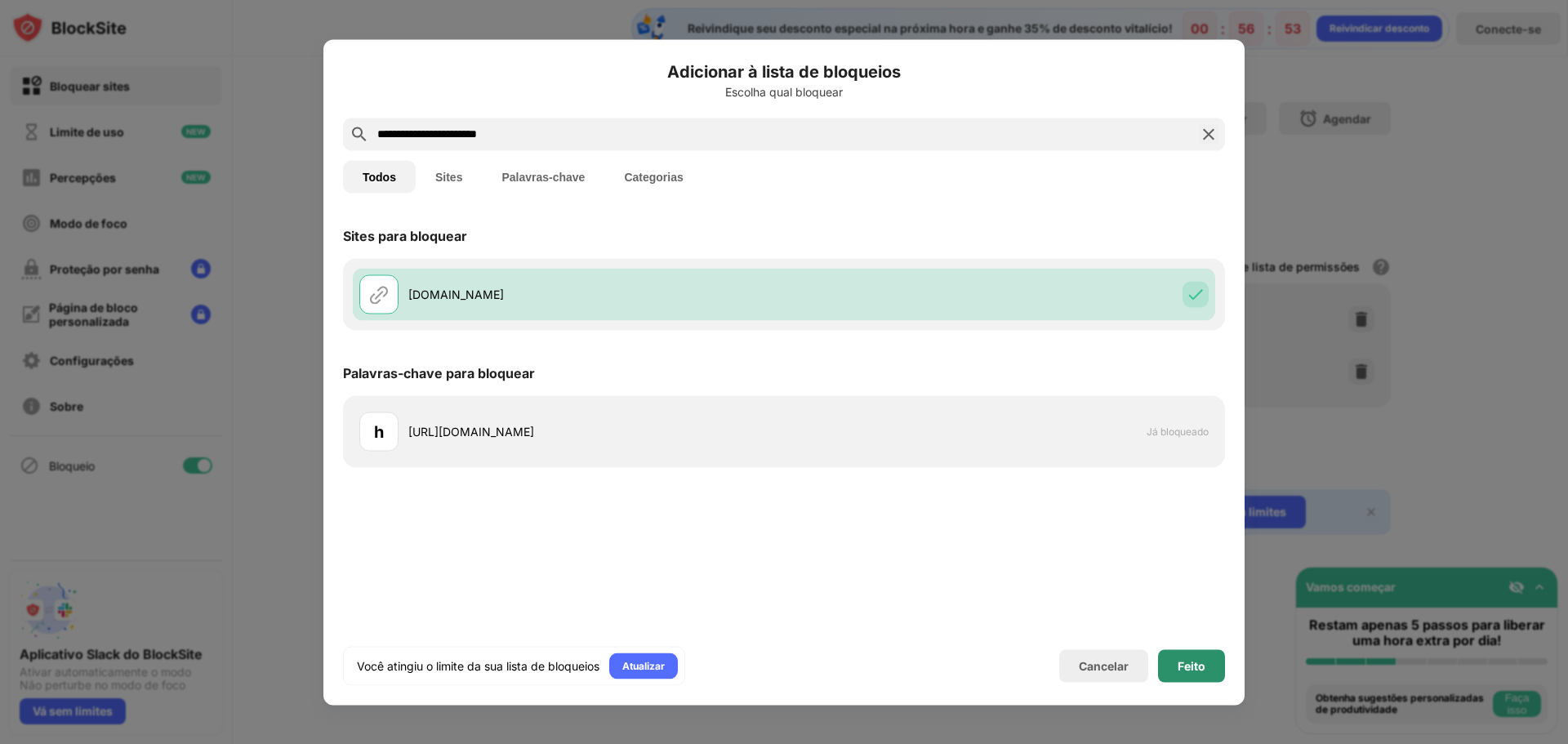
click at [1197, 663] on font "Feito" at bounding box center [1191, 665] width 27 height 14
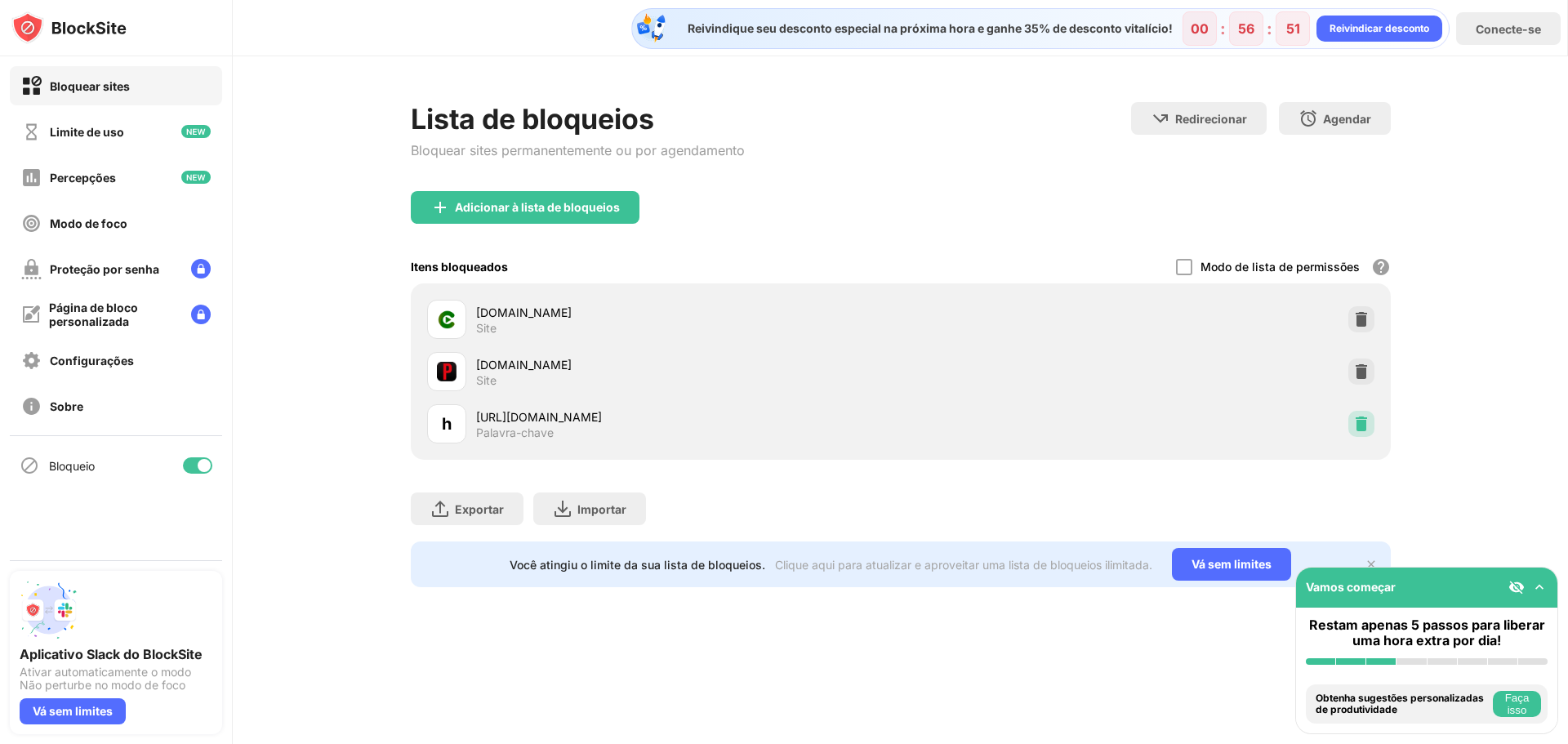
click at [1368, 431] on img at bounding box center [1361, 423] width 16 height 16
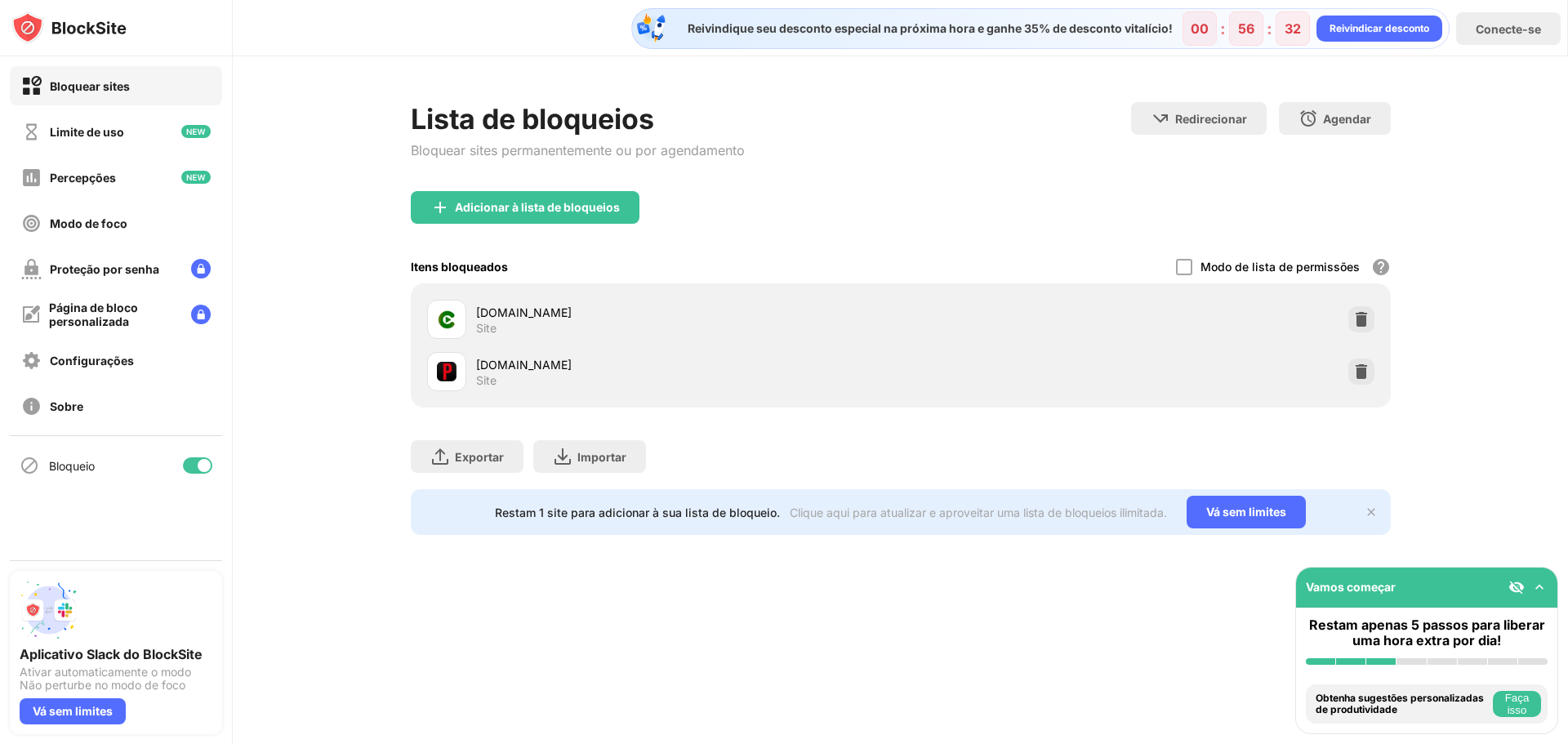
click at [75, 91] on font "Bloquear sites" at bounding box center [89, 86] width 80 height 14
click at [63, 348] on div "Configurações" at bounding box center [116, 360] width 212 height 39
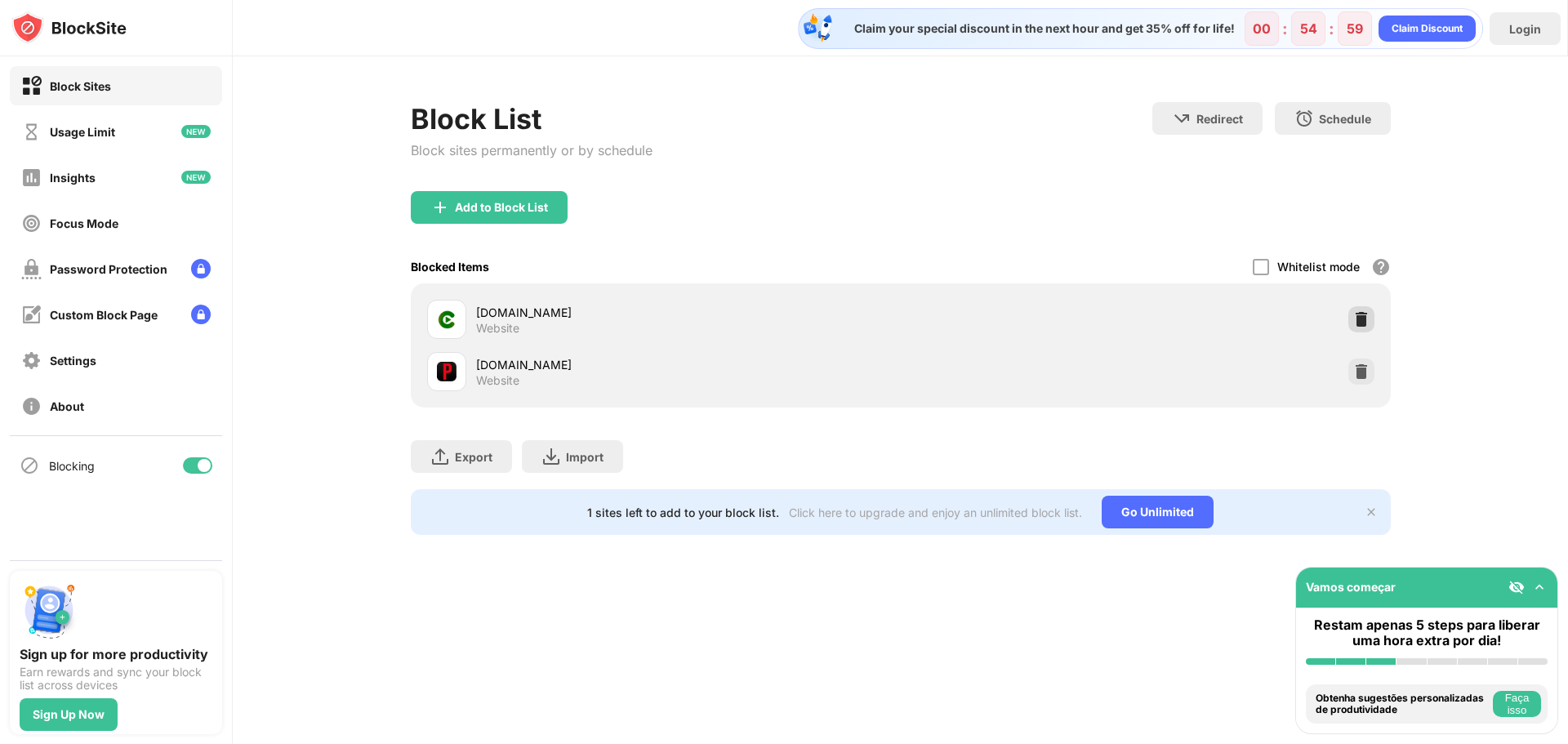
click at [1372, 322] on div at bounding box center [1361, 319] width 26 height 26
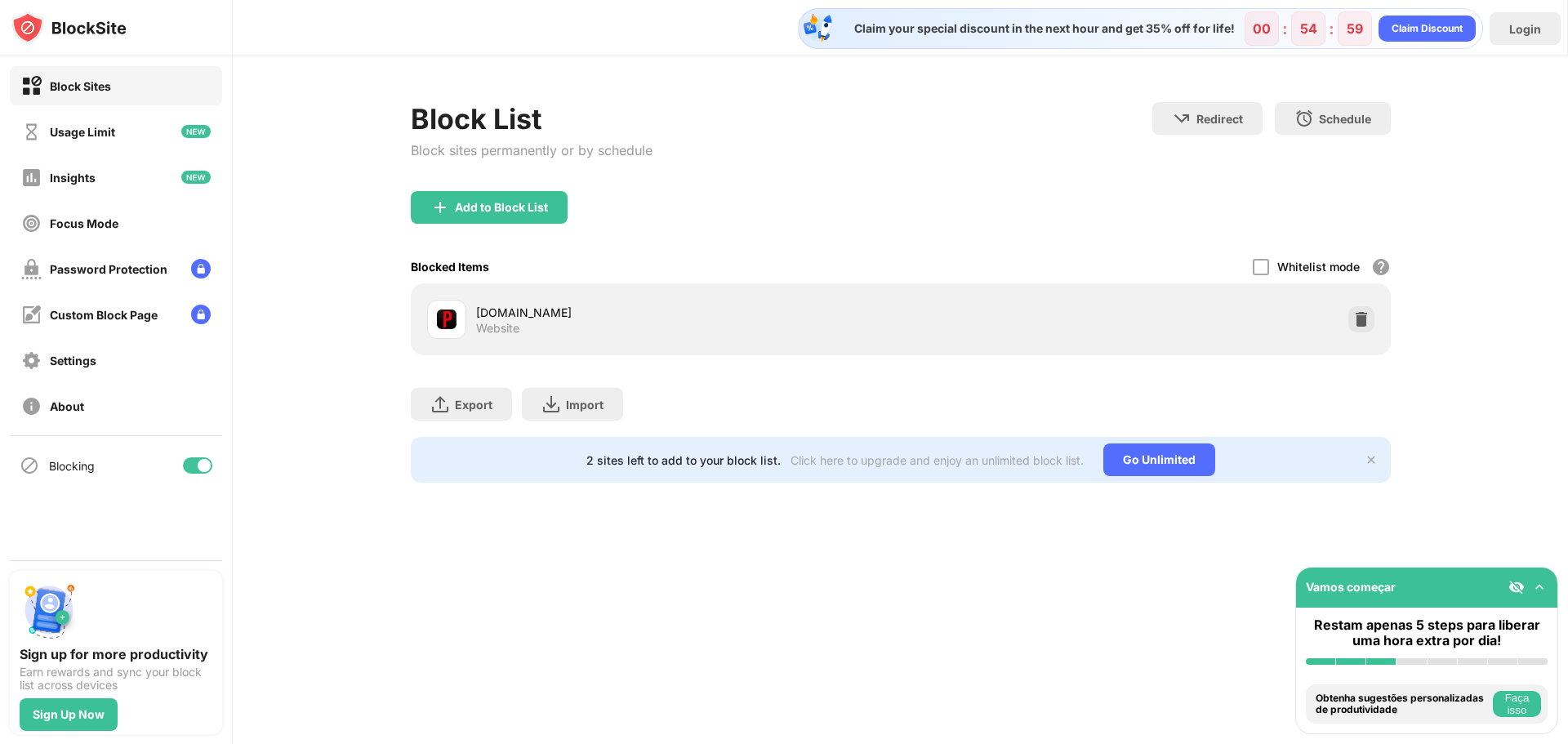
click at [1369, 324] on div at bounding box center [1361, 319] width 26 height 26
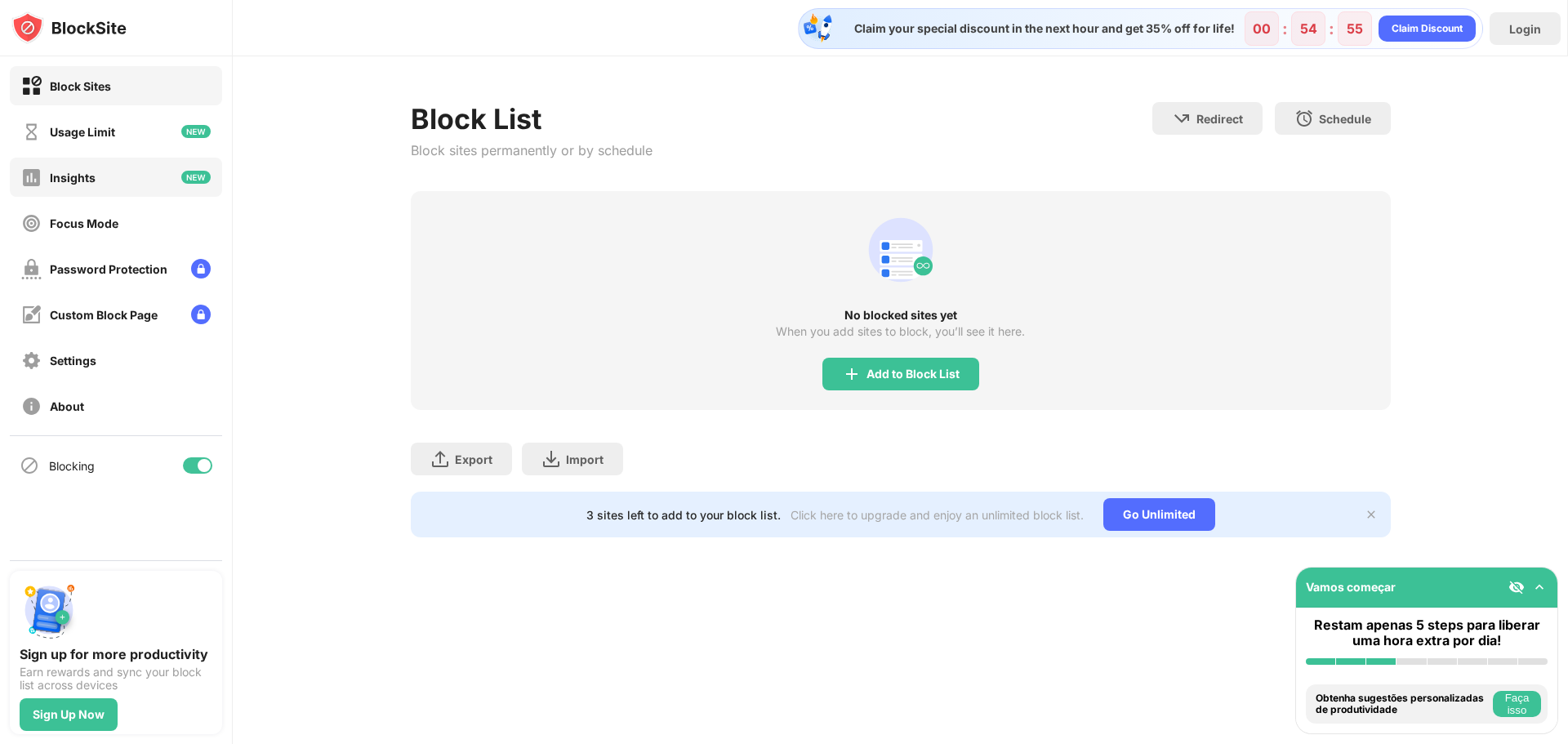
click at [92, 177] on div "Insights" at bounding box center [72, 177] width 45 height 14
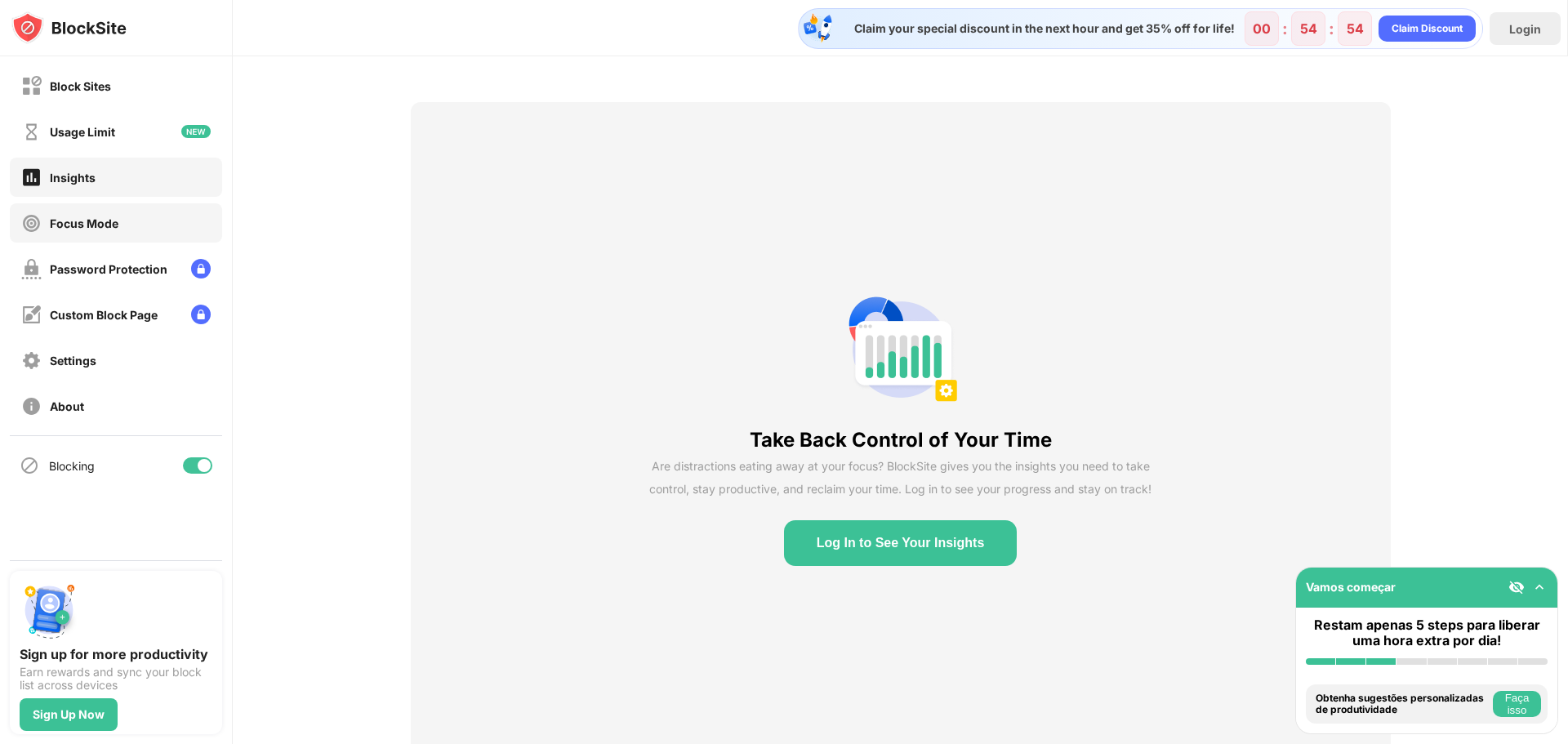
click at [80, 221] on div "Focus Mode" at bounding box center [84, 224] width 69 height 14
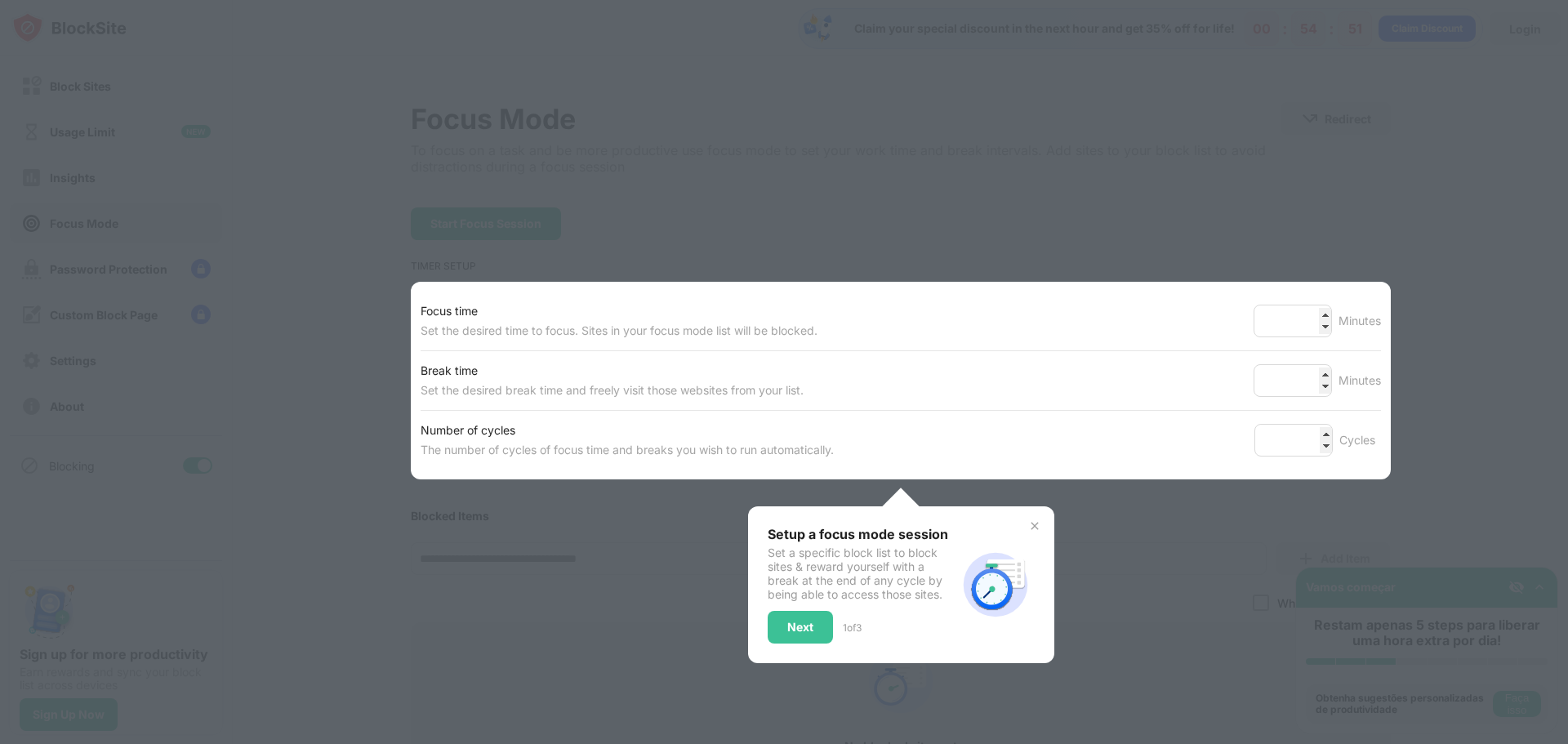
click at [1028, 529] on img at bounding box center [1034, 525] width 13 height 13
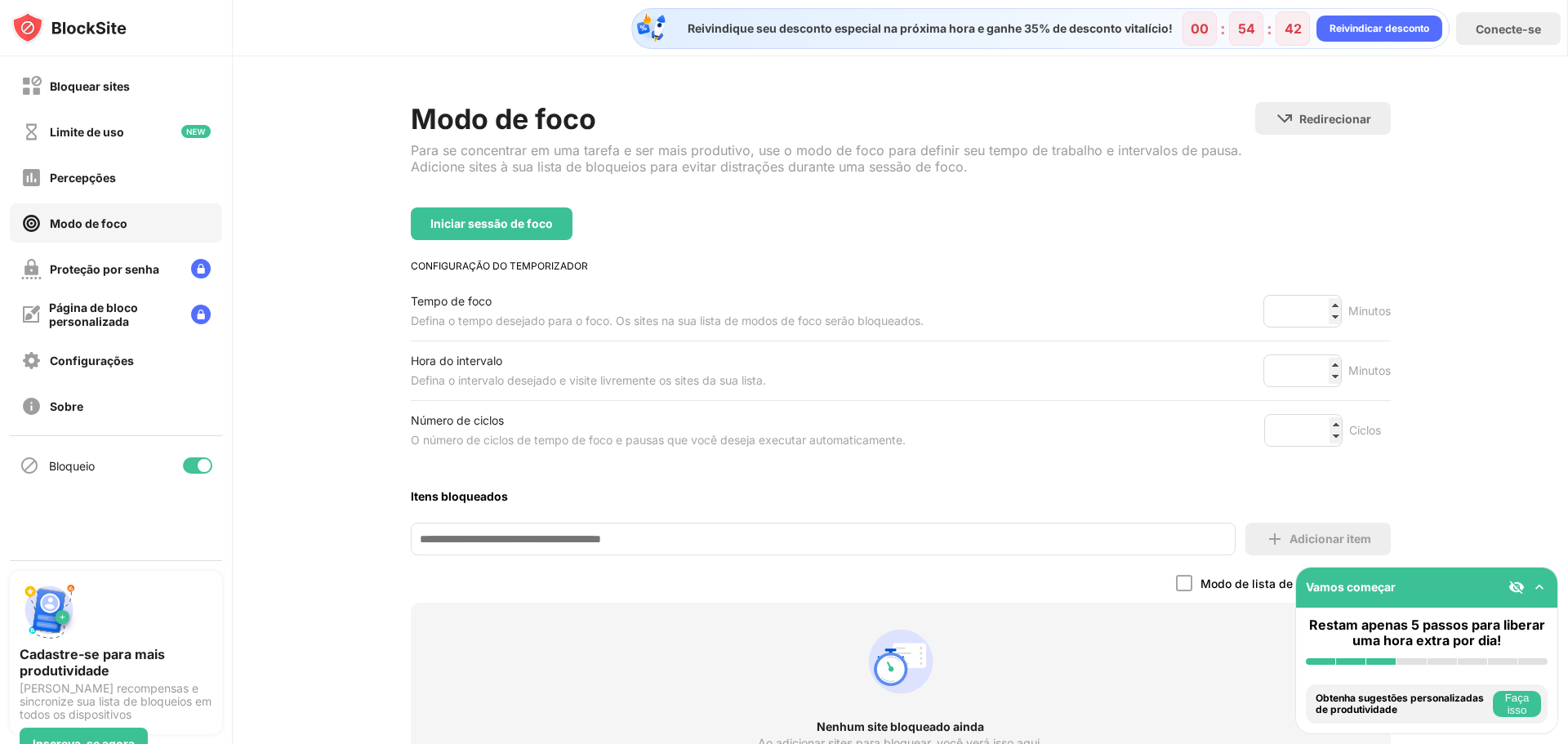
click at [861, 238] on div "Iniciar sessão de foco" at bounding box center [901, 224] width 980 height 33
click at [59, 186] on div "Percepções" at bounding box center [69, 177] width 95 height 21
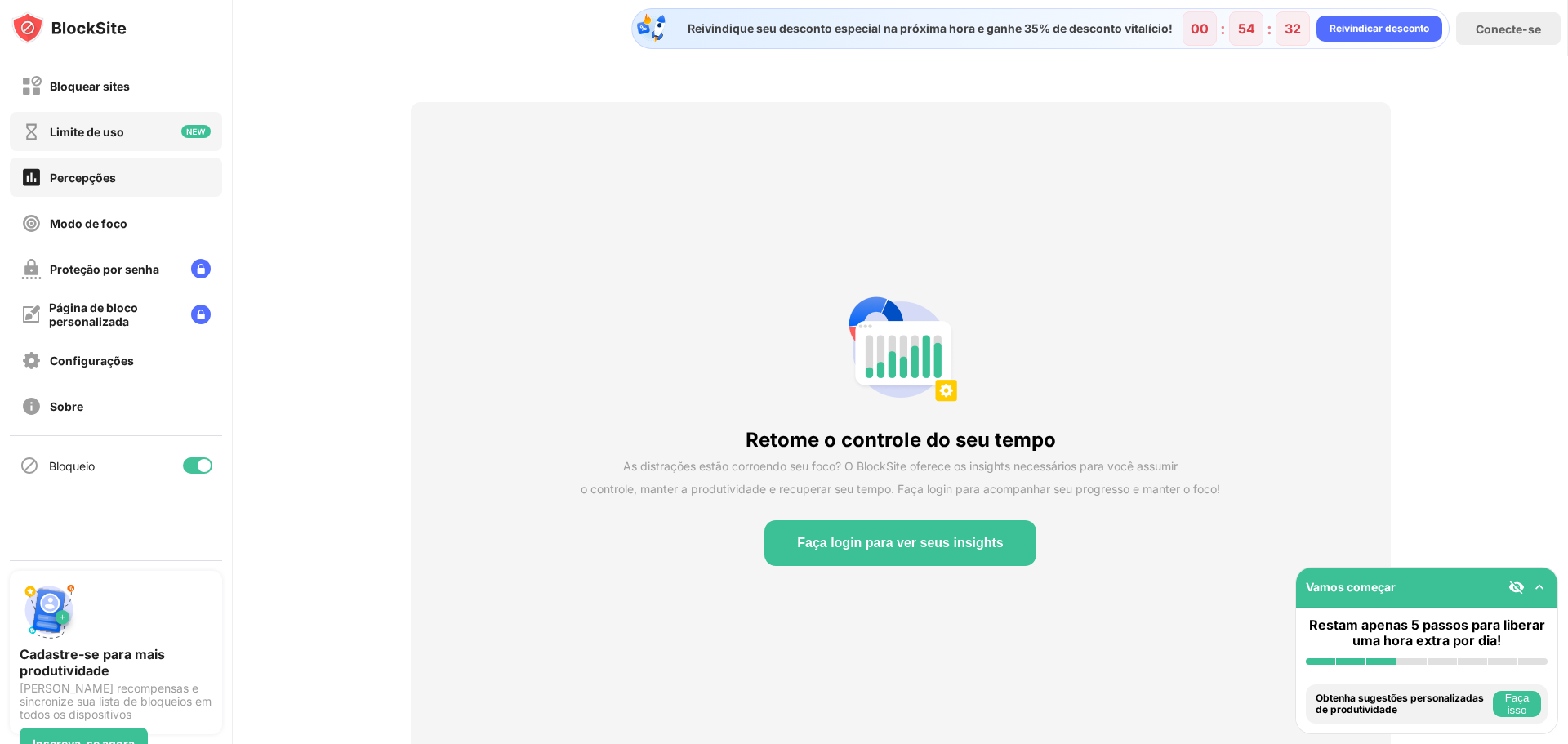
click at [63, 129] on font "Limite de uso" at bounding box center [87, 132] width 75 height 14
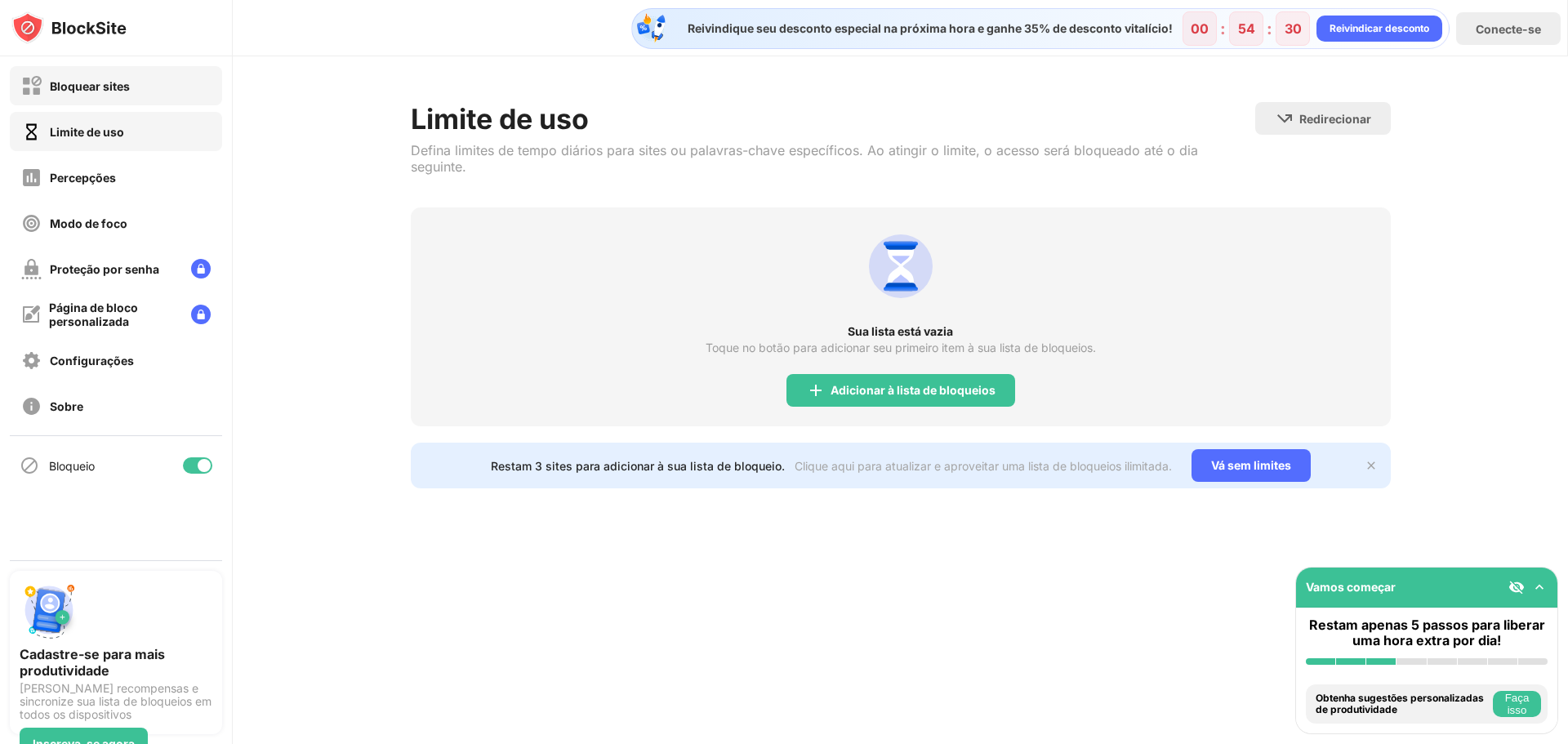
click at [65, 75] on div "Bloquear sites" at bounding box center [116, 86] width 212 height 39
